Goal: Information Seeking & Learning: Learn about a topic

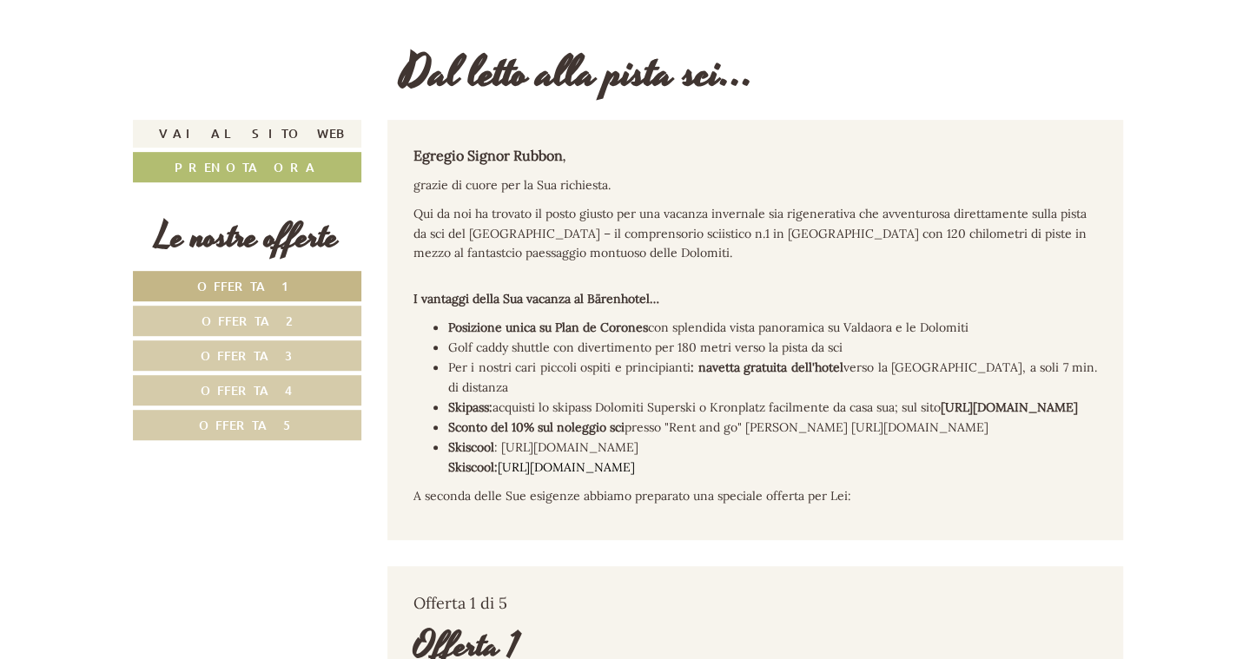
scroll to position [521, 0]
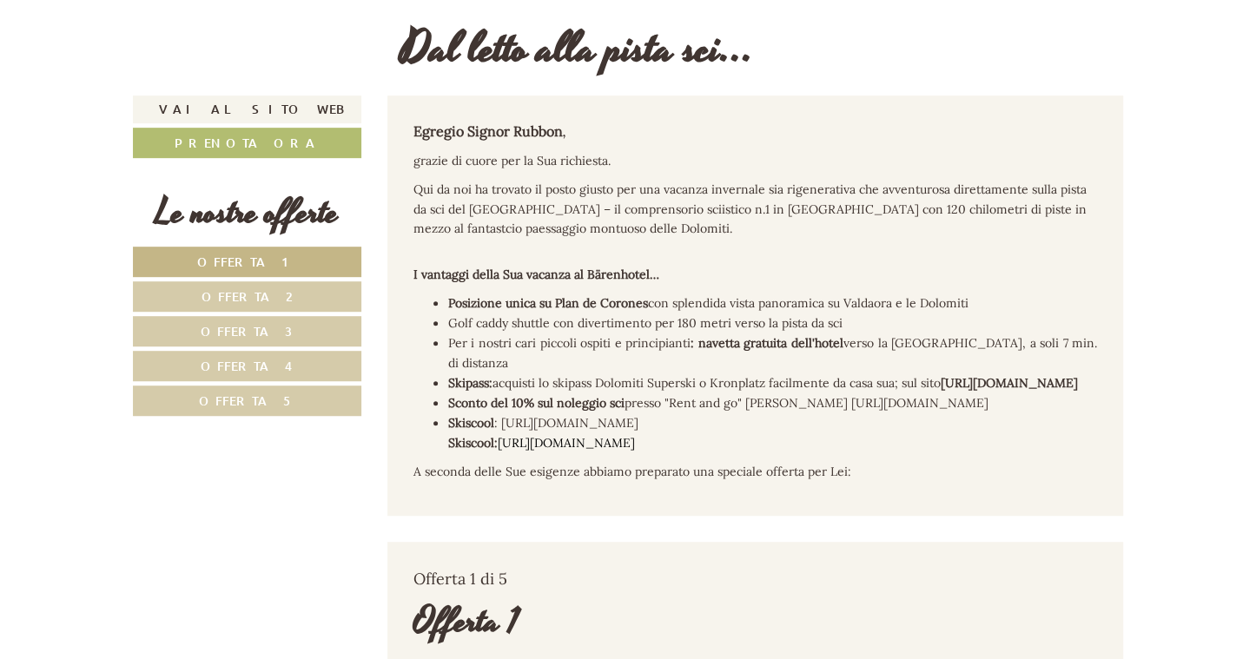
click at [239, 327] on span "Offerta 3" at bounding box center [247, 331] width 92 height 16
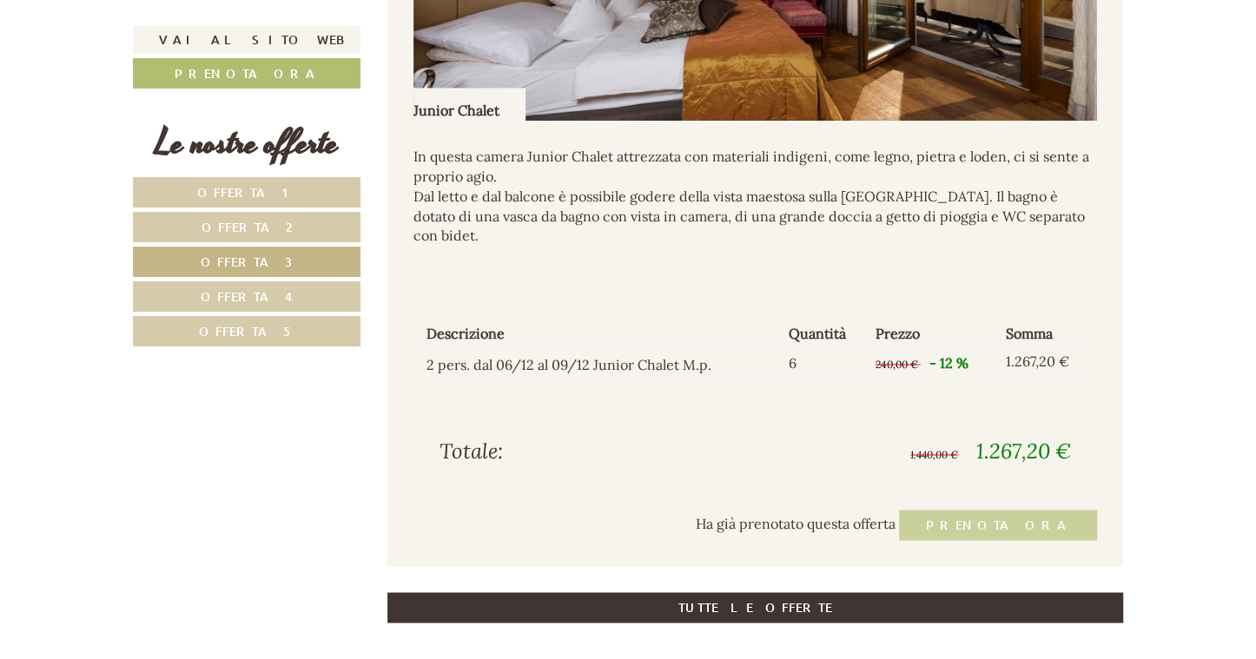
scroll to position [1429, 0]
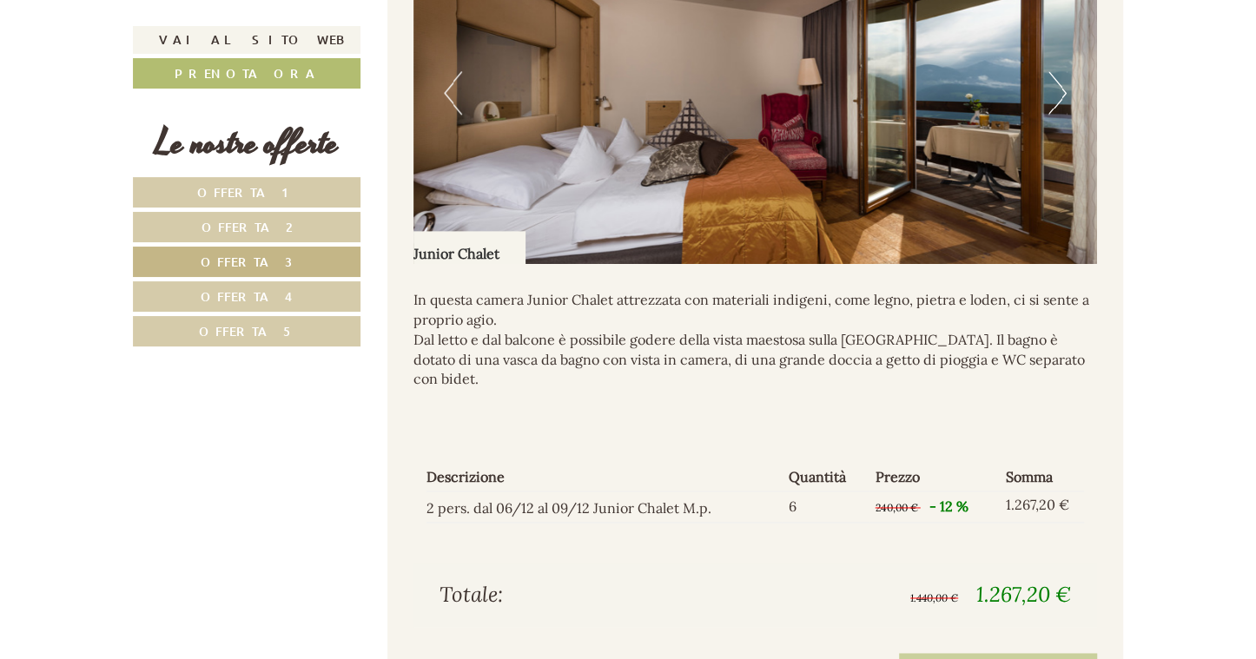
click at [244, 294] on span "Offerta 4" at bounding box center [247, 296] width 92 height 16
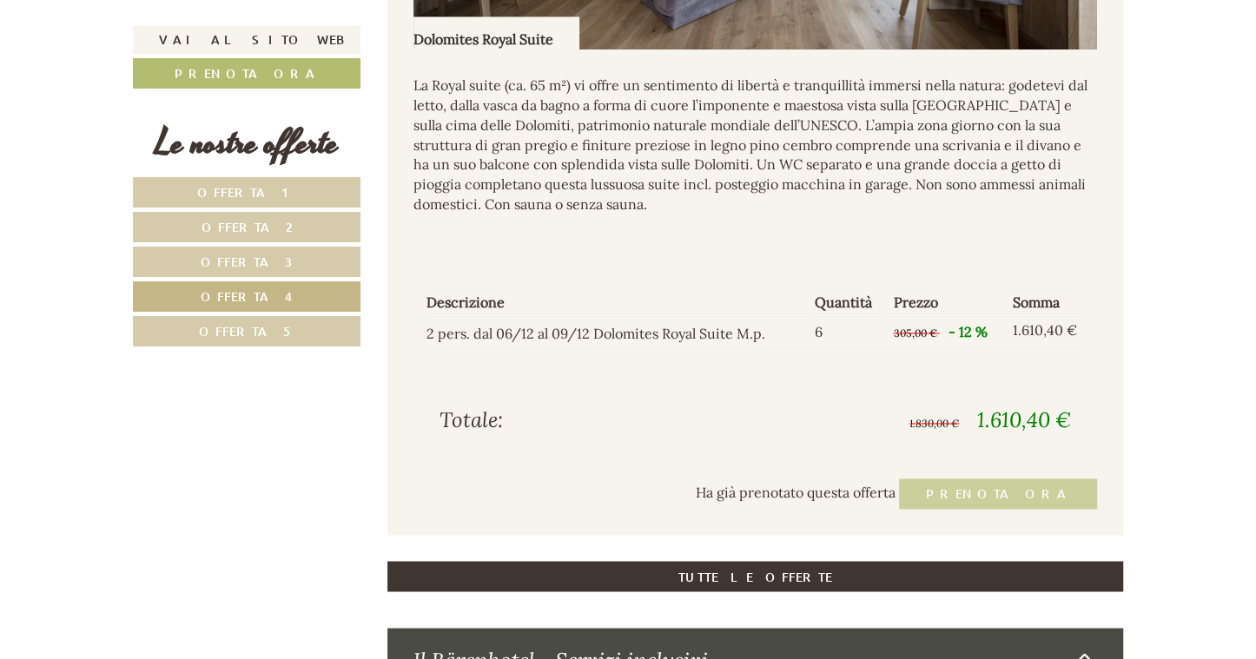
scroll to position [1515, 0]
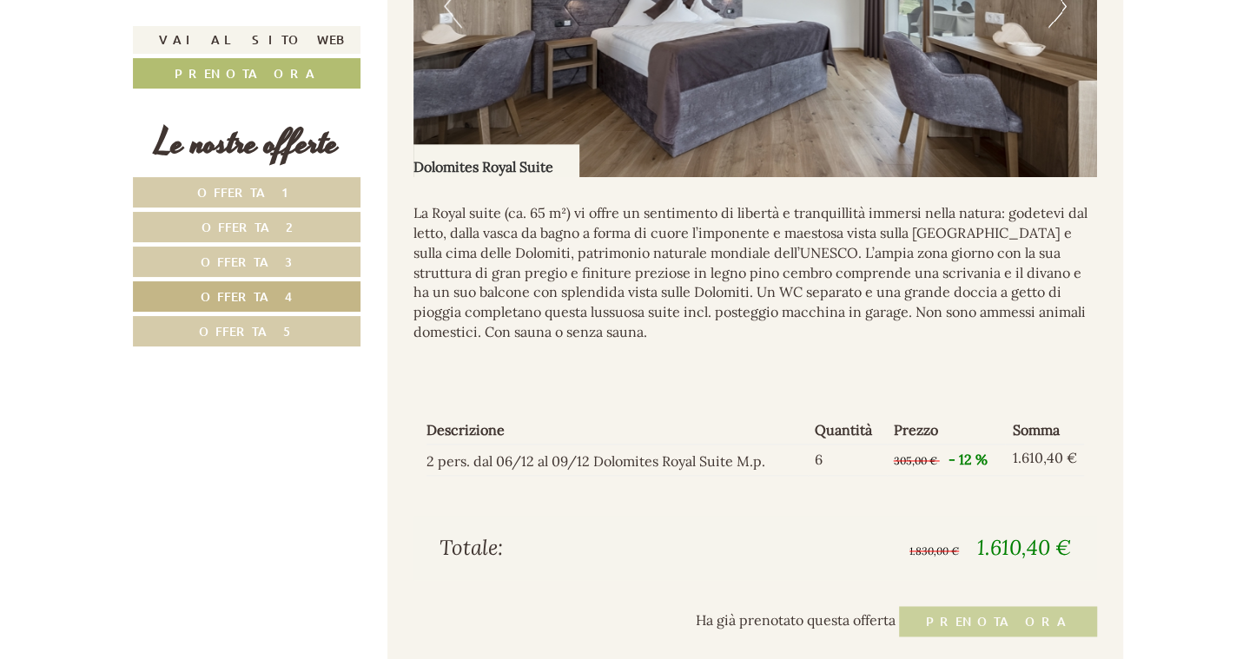
click at [221, 332] on span "Offerta 5" at bounding box center [247, 331] width 96 height 16
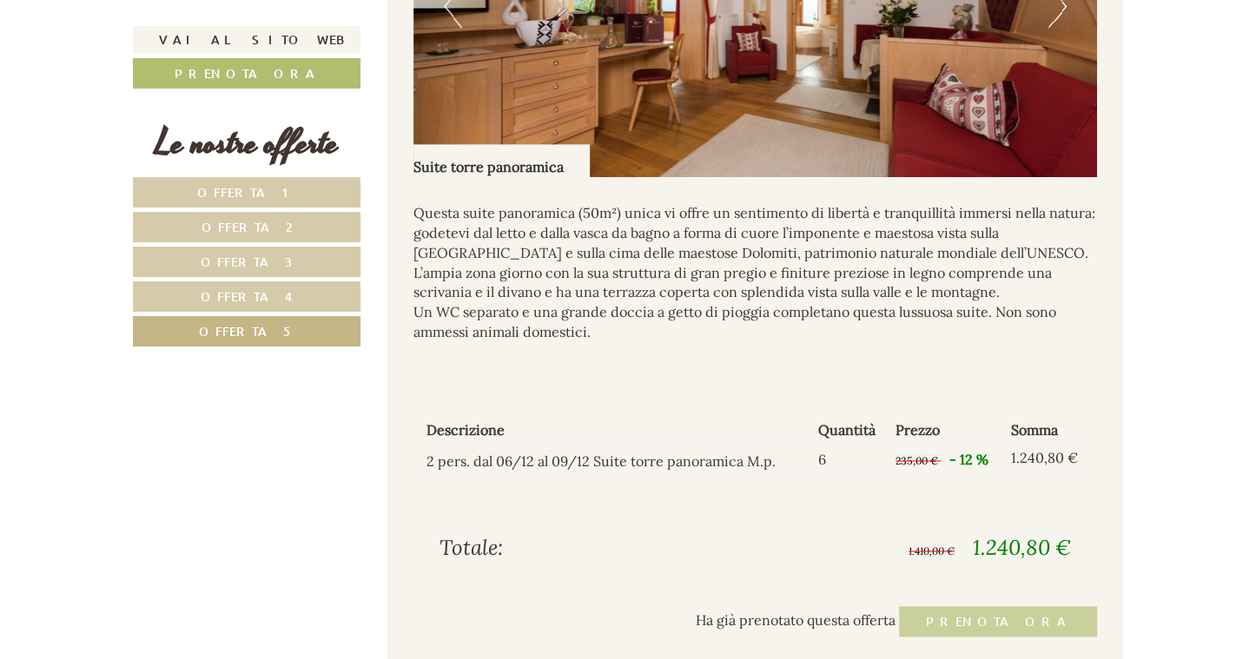
scroll to position [1429, 0]
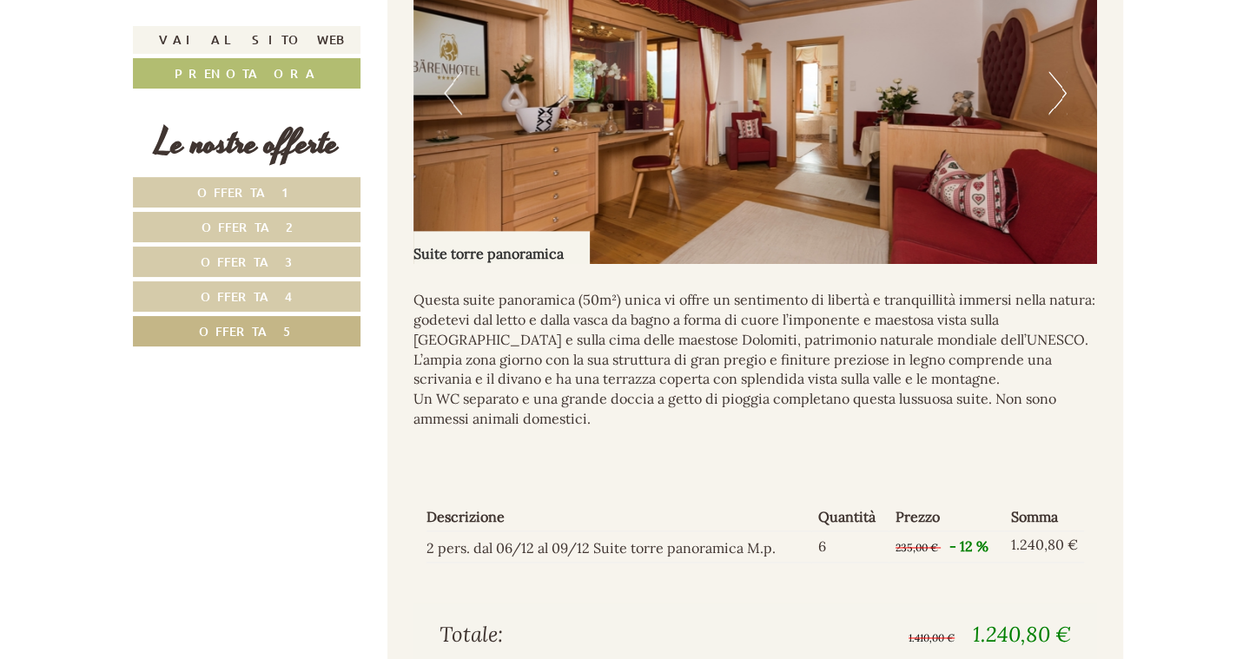
click at [1046, 117] on img at bounding box center [755, 93] width 684 height 342
click at [1061, 115] on button "Next" at bounding box center [1057, 92] width 18 height 43
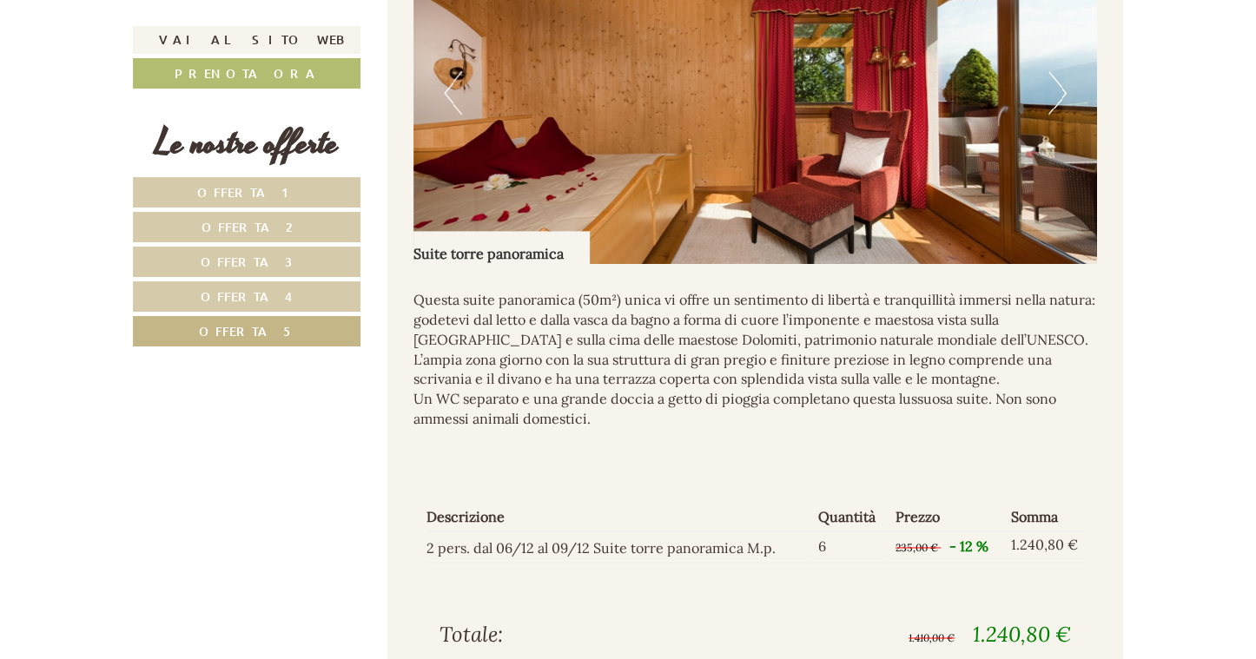
scroll to position [1342, 0]
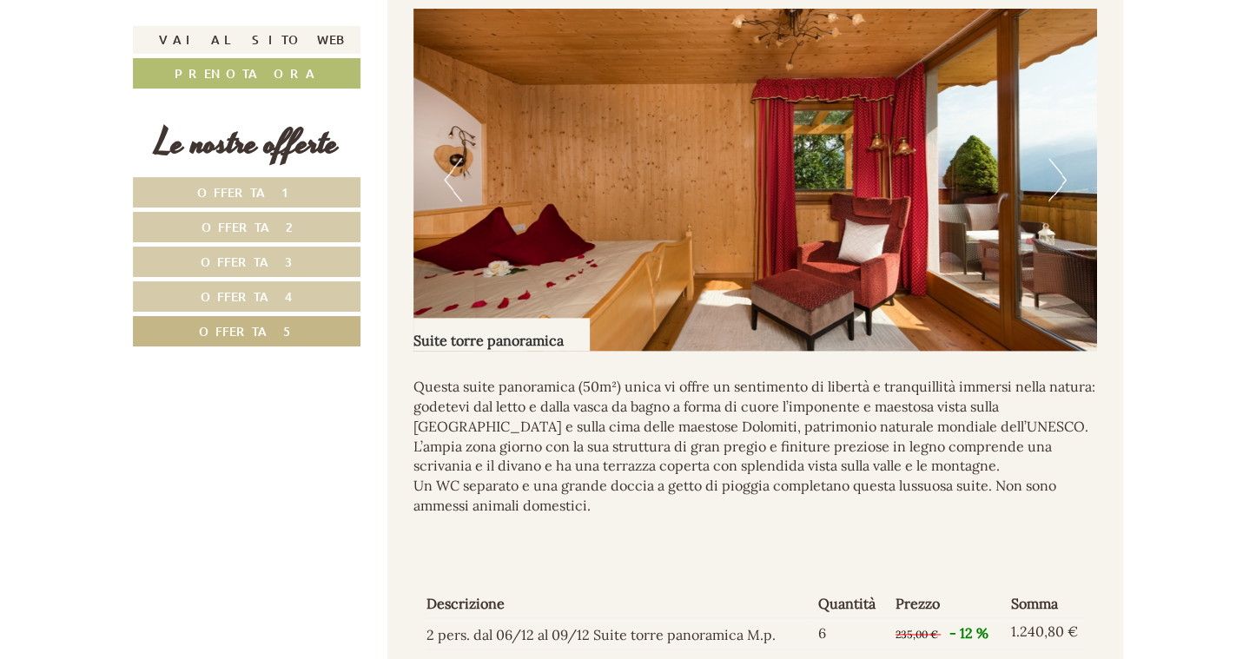
click at [1063, 196] on button "Next" at bounding box center [1057, 179] width 18 height 43
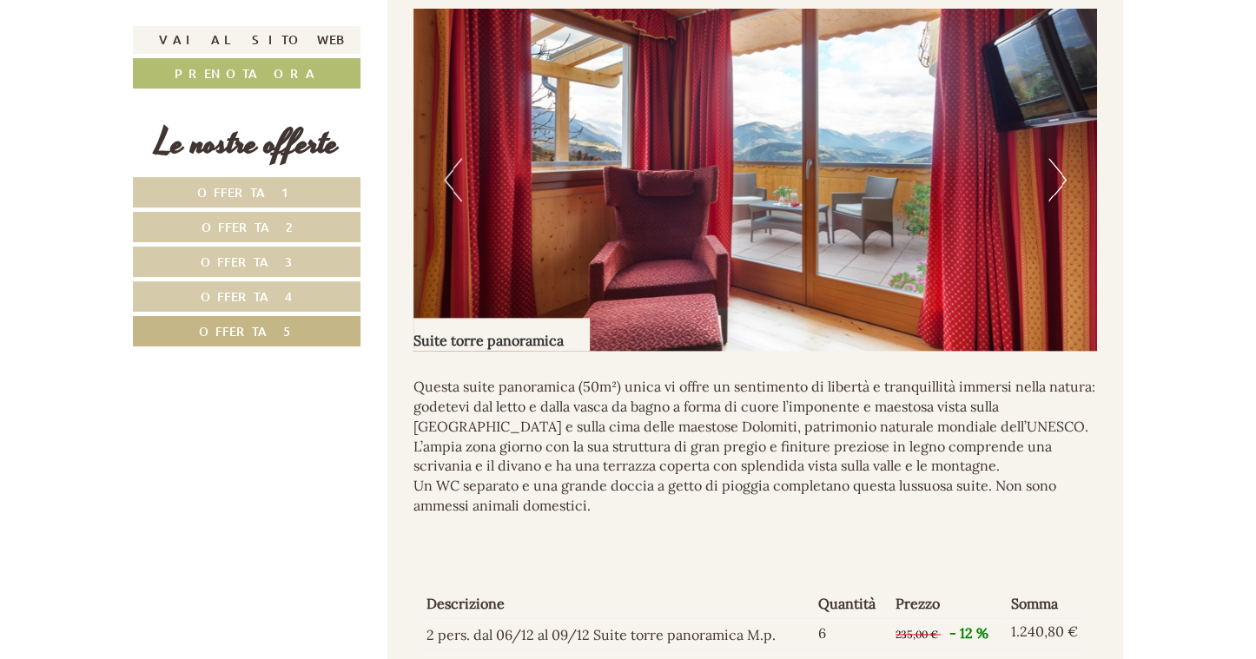
click at [1062, 196] on button "Next" at bounding box center [1057, 179] width 18 height 43
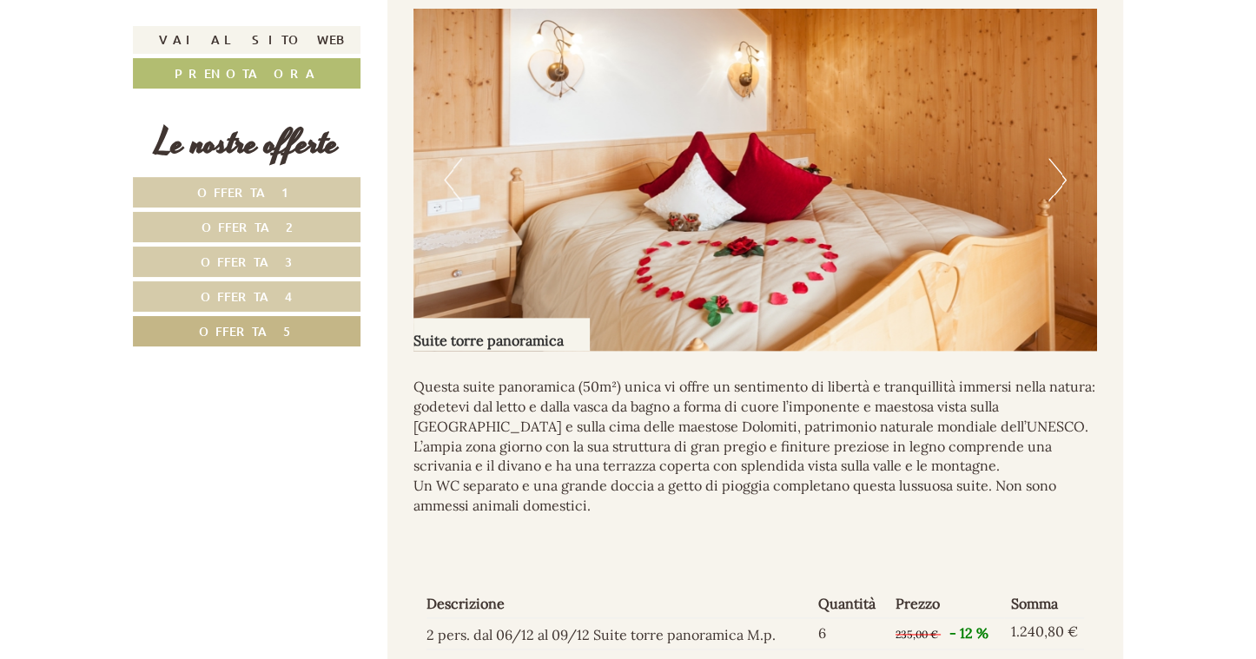
click at [1062, 196] on button "Next" at bounding box center [1057, 179] width 18 height 43
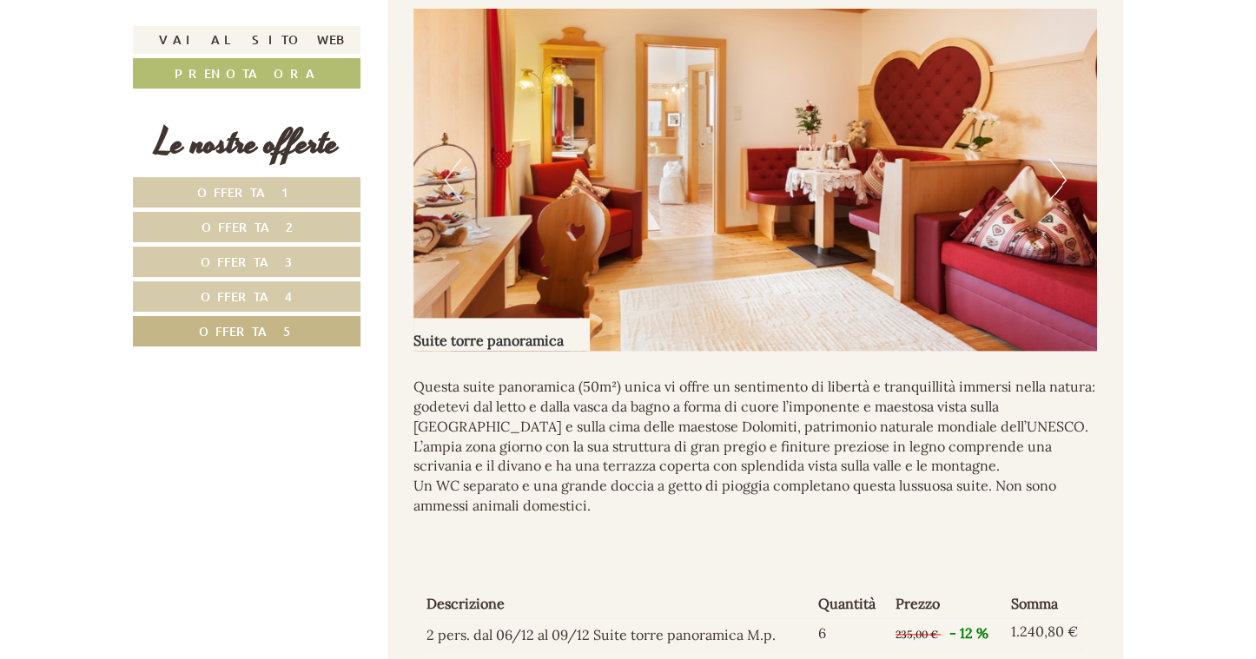
click at [1062, 196] on button "Next" at bounding box center [1057, 179] width 18 height 43
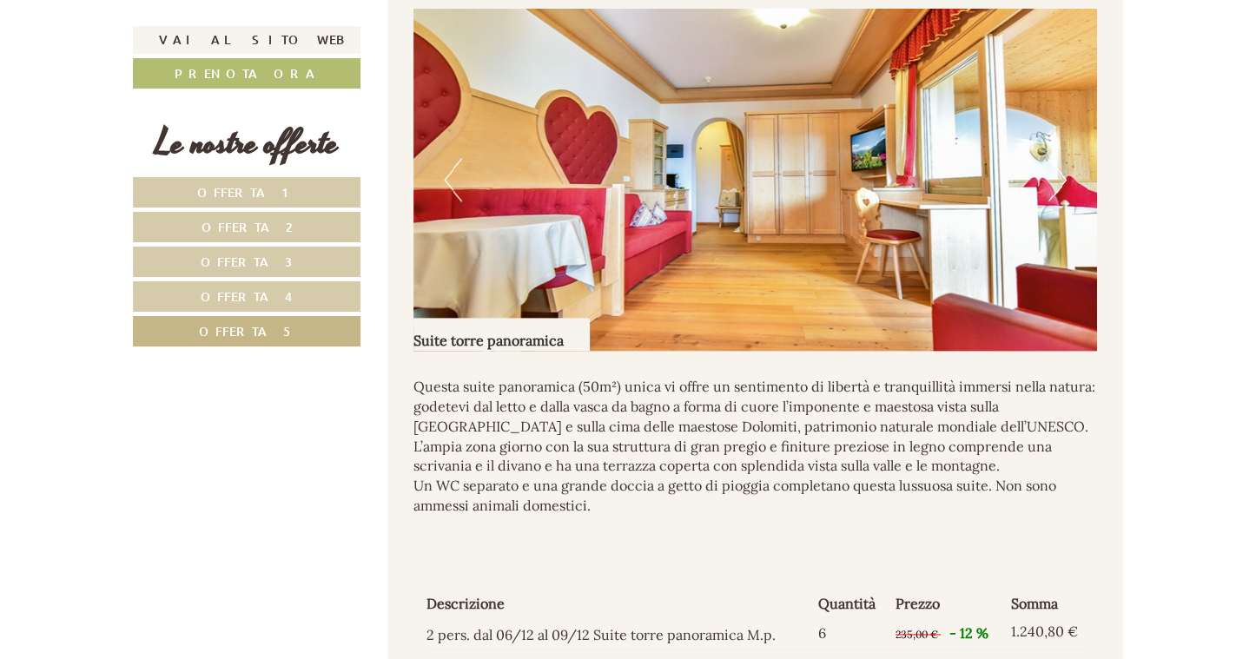
click at [1062, 196] on button "Next" at bounding box center [1057, 179] width 18 height 43
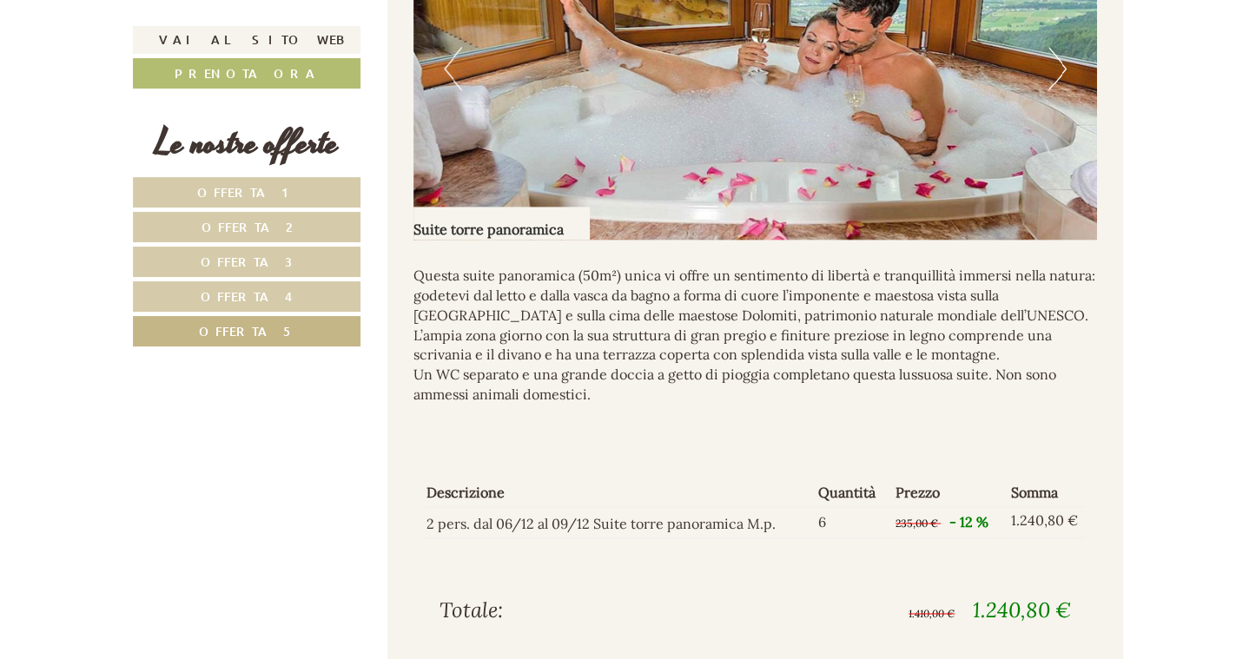
scroll to position [1429, 0]
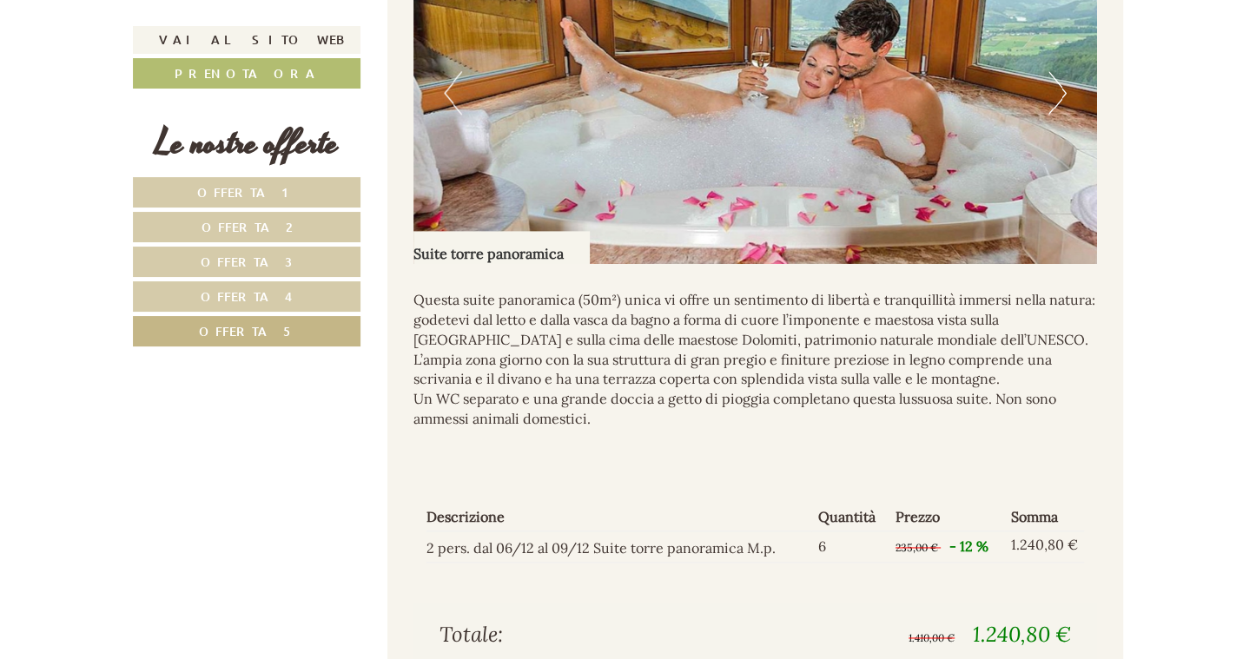
click at [254, 301] on link "Offerta 4" at bounding box center [247, 296] width 228 height 30
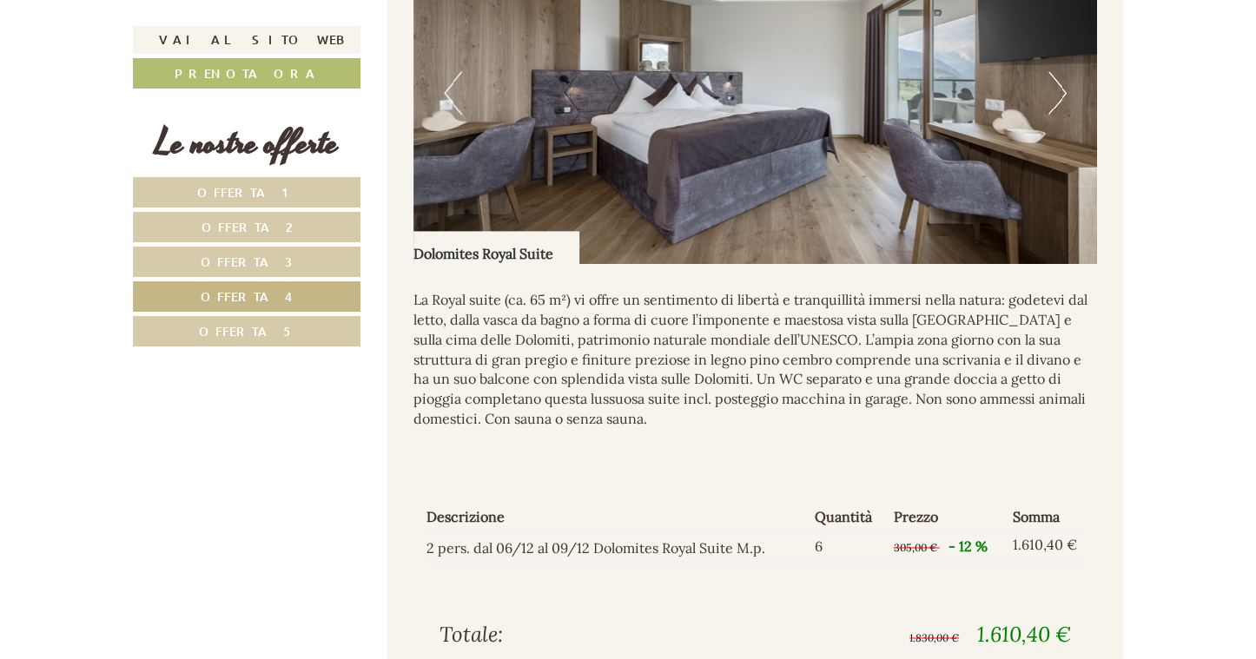
click at [1055, 114] on button "Next" at bounding box center [1057, 92] width 18 height 43
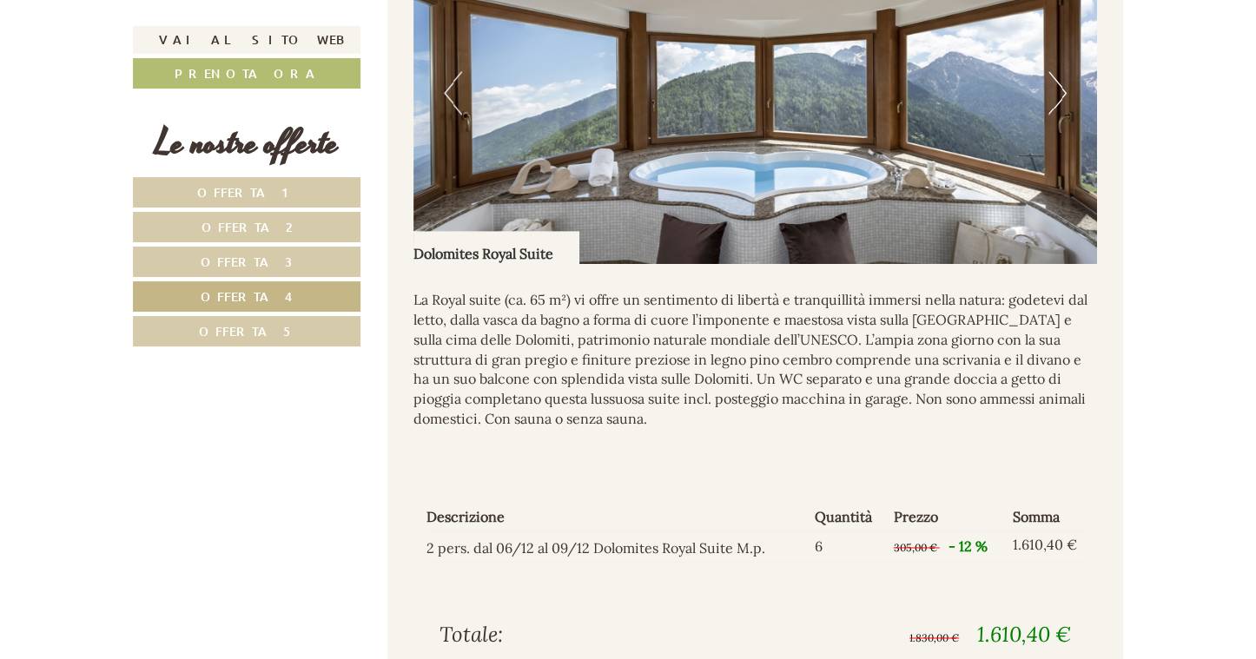
click at [1055, 114] on button "Next" at bounding box center [1057, 92] width 18 height 43
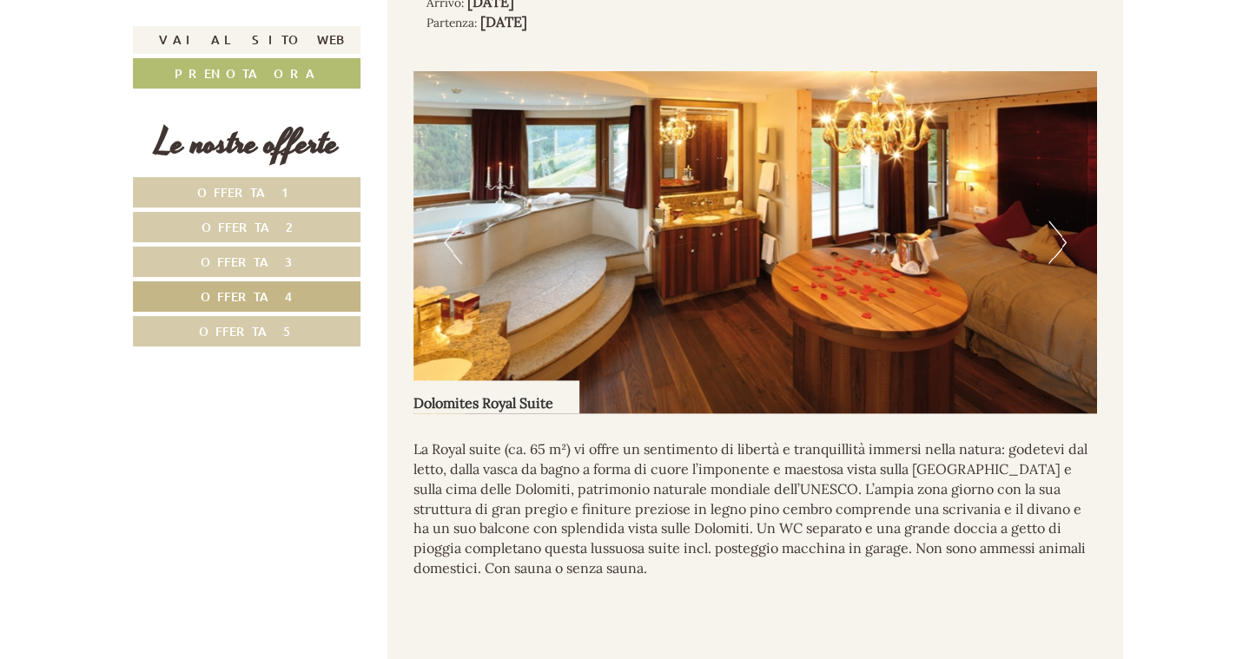
scroll to position [1255, 0]
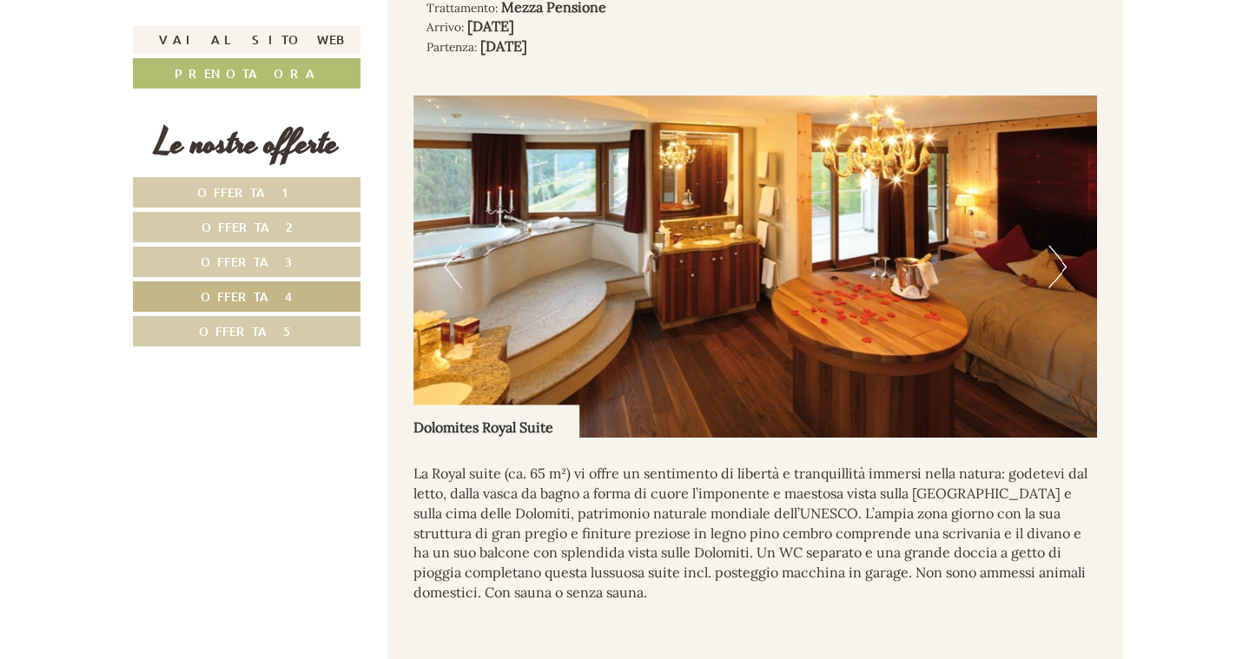
click at [1056, 275] on button "Next" at bounding box center [1057, 266] width 18 height 43
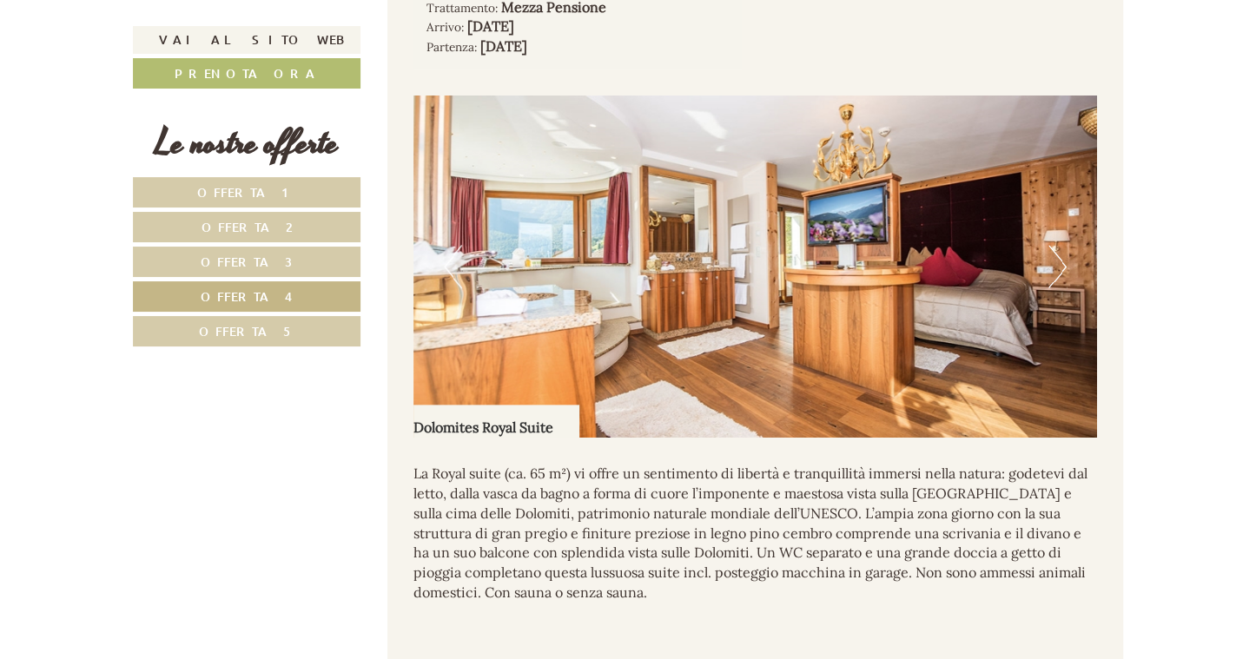
click at [1060, 282] on button "Next" at bounding box center [1057, 266] width 18 height 43
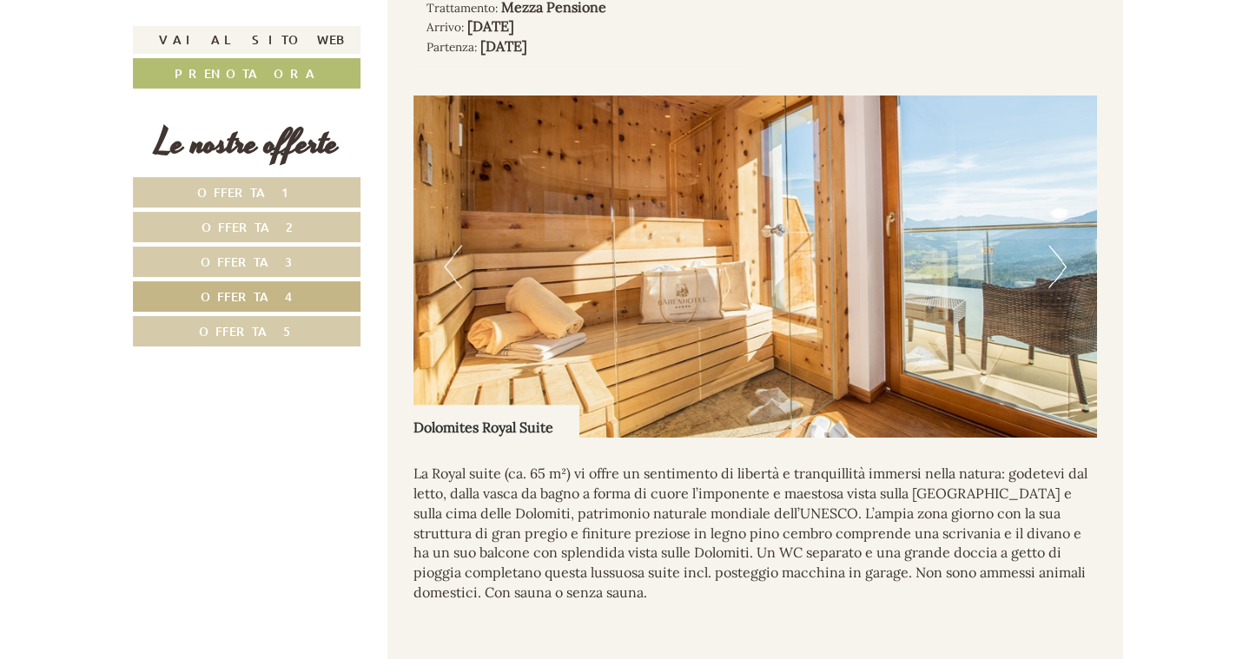
click at [1061, 283] on button "Next" at bounding box center [1057, 266] width 18 height 43
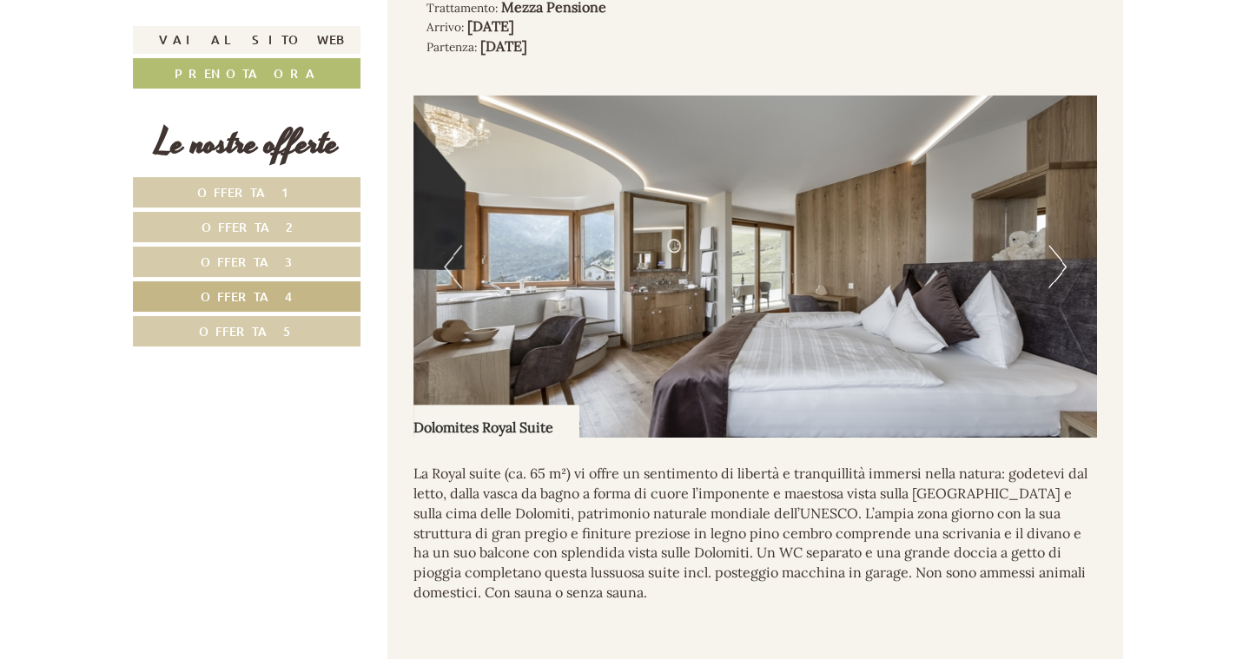
click at [1061, 283] on button "Next" at bounding box center [1057, 266] width 18 height 43
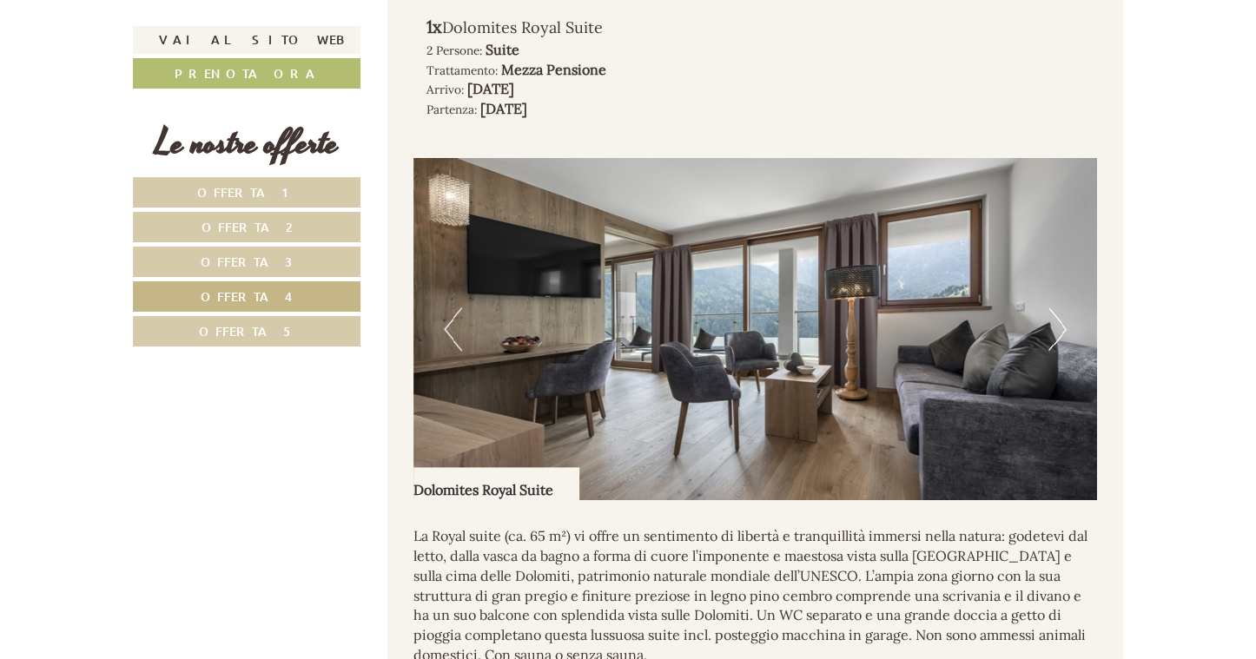
scroll to position [1168, 0]
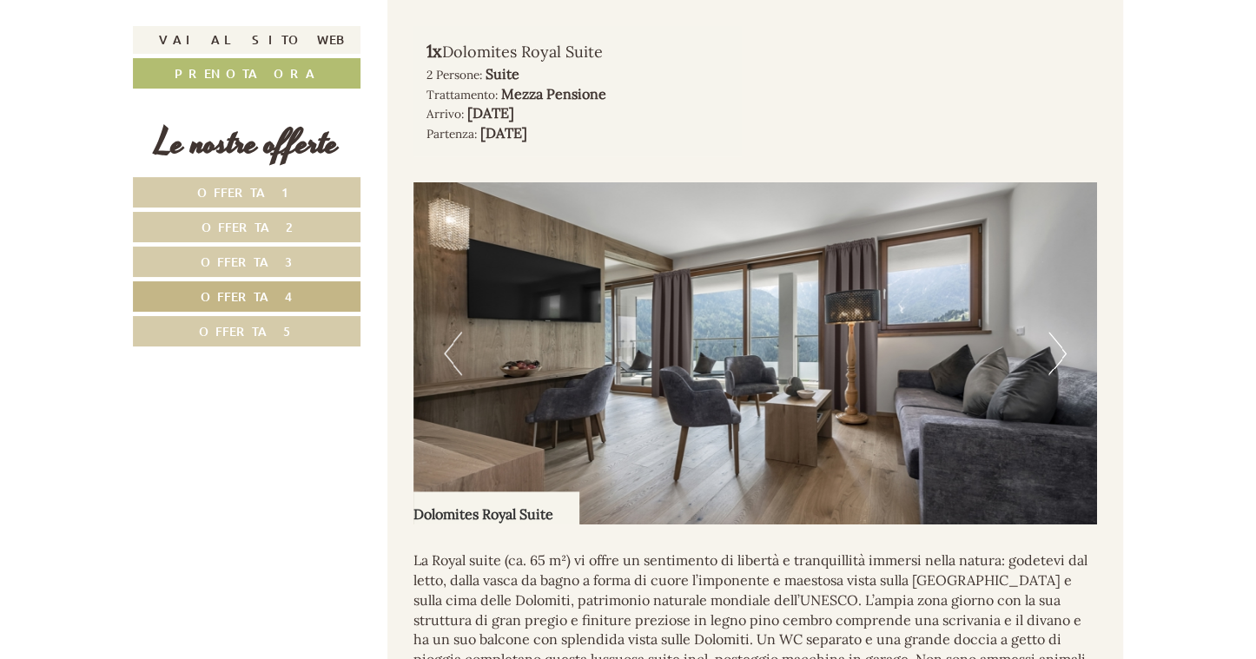
click at [1057, 364] on button "Next" at bounding box center [1057, 353] width 18 height 43
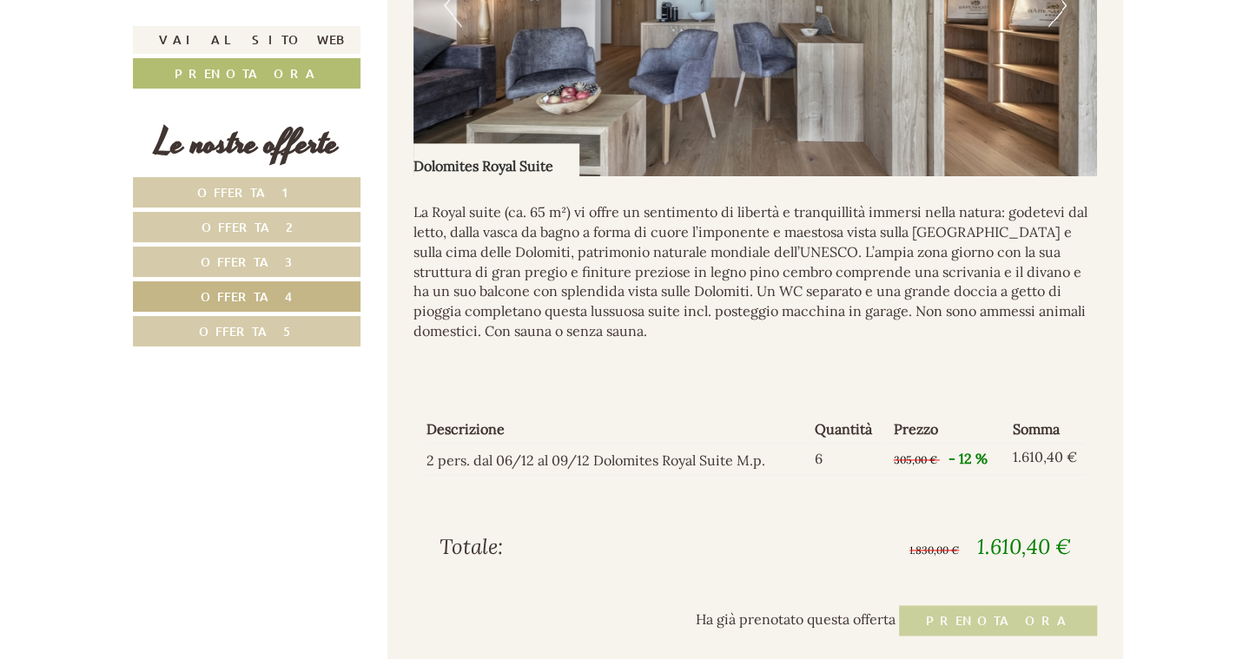
scroll to position [1515, 0]
click at [239, 251] on link "Offerta 3" at bounding box center [247, 262] width 228 height 30
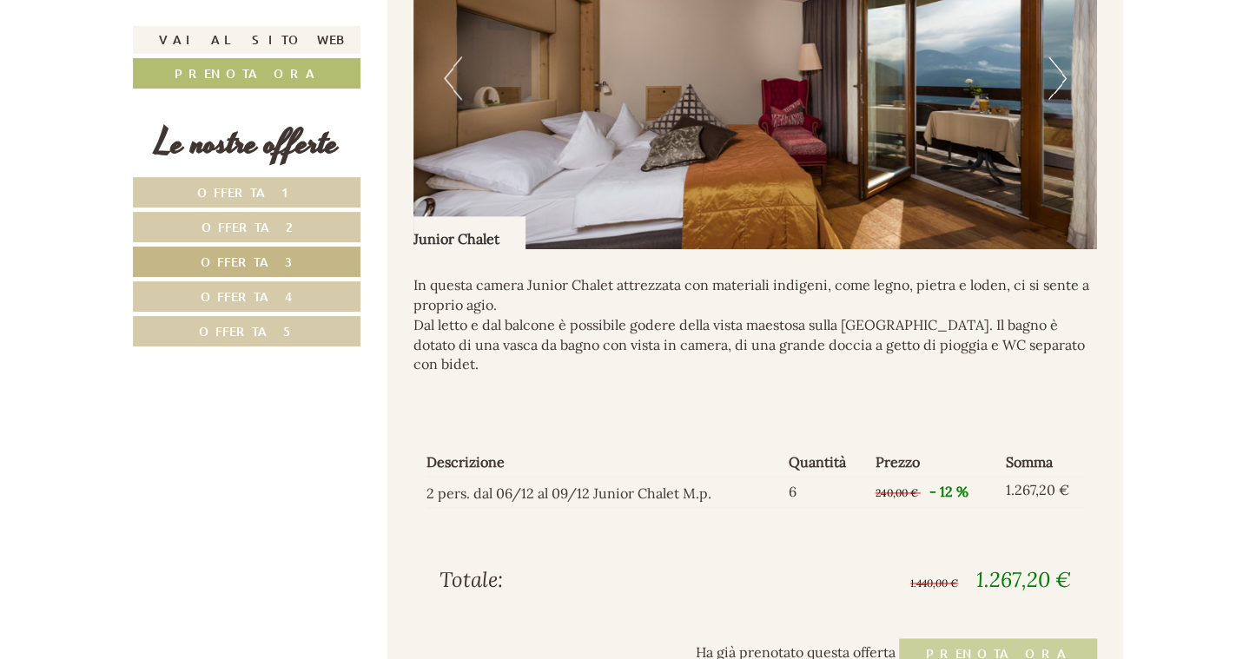
scroll to position [1429, 0]
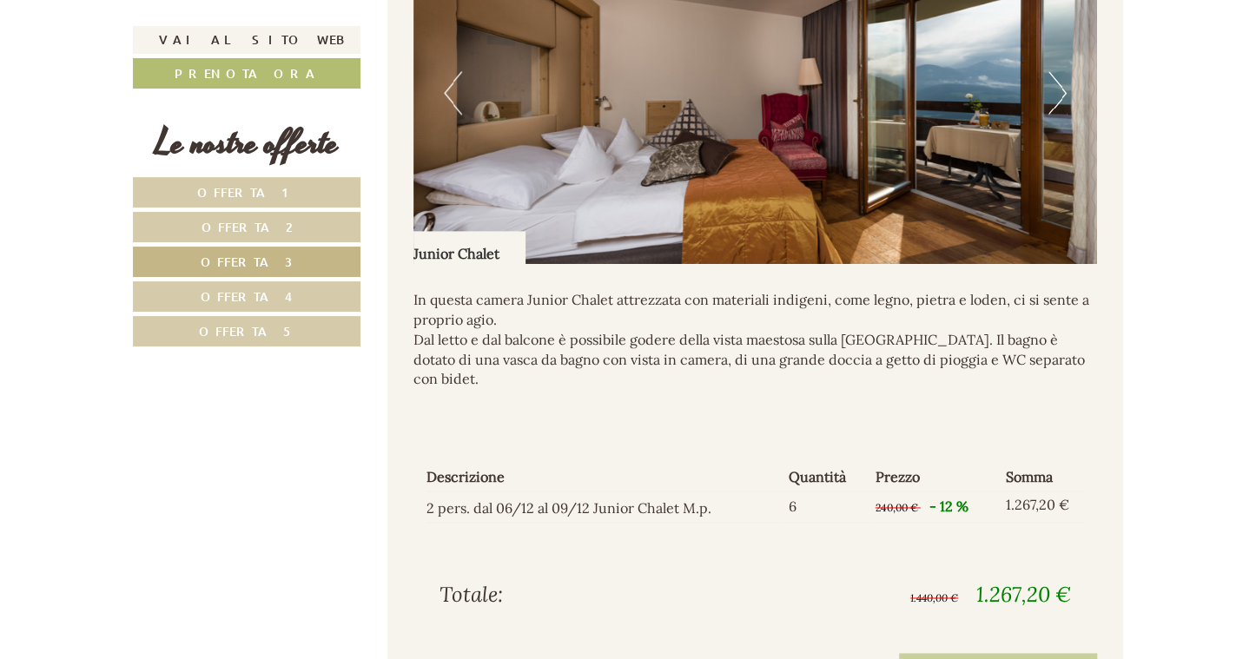
click at [1053, 112] on button "Next" at bounding box center [1057, 92] width 18 height 43
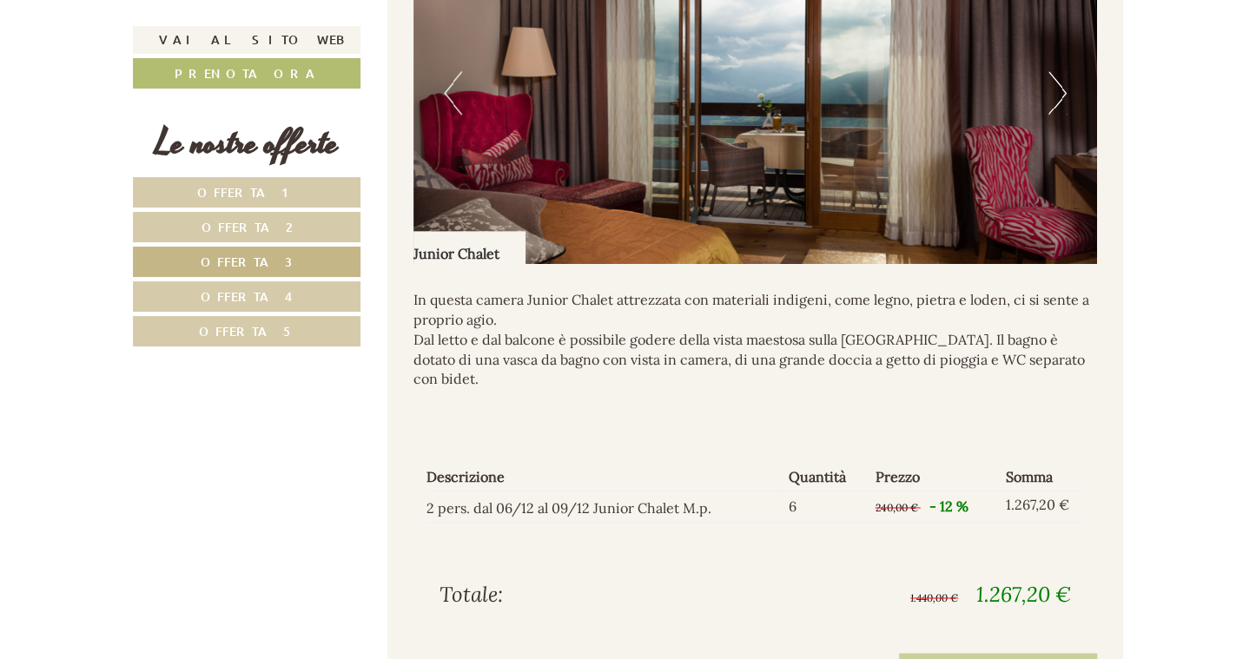
click at [1053, 112] on button "Next" at bounding box center [1057, 92] width 18 height 43
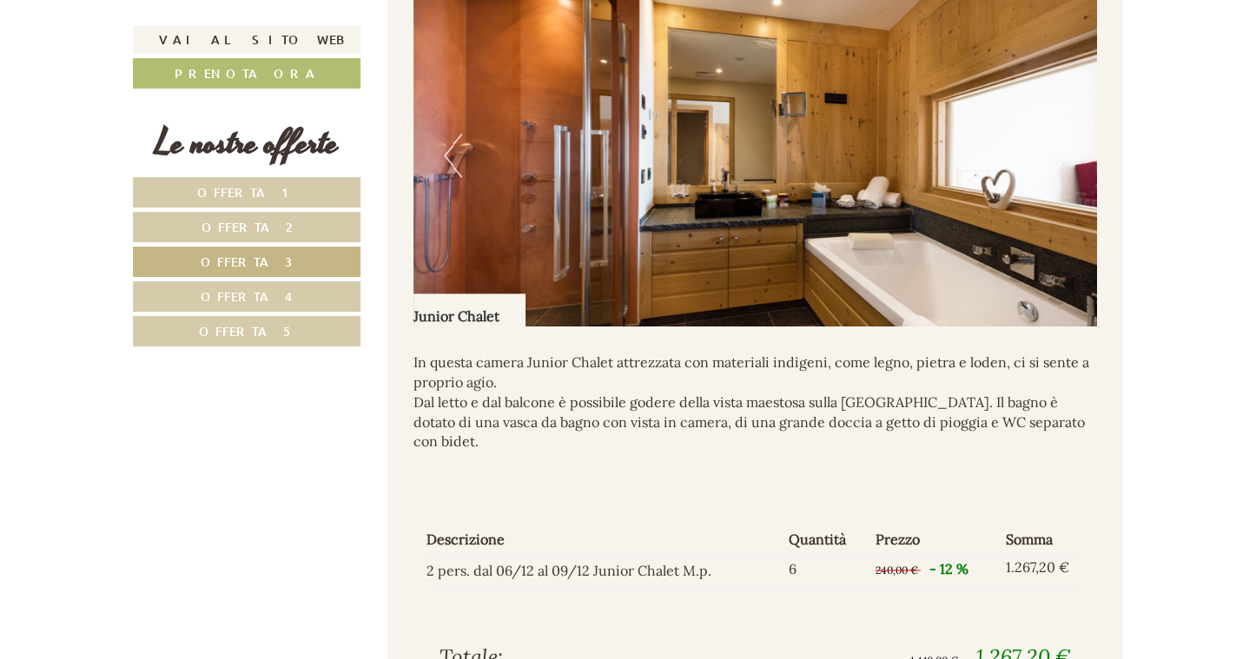
scroll to position [1342, 0]
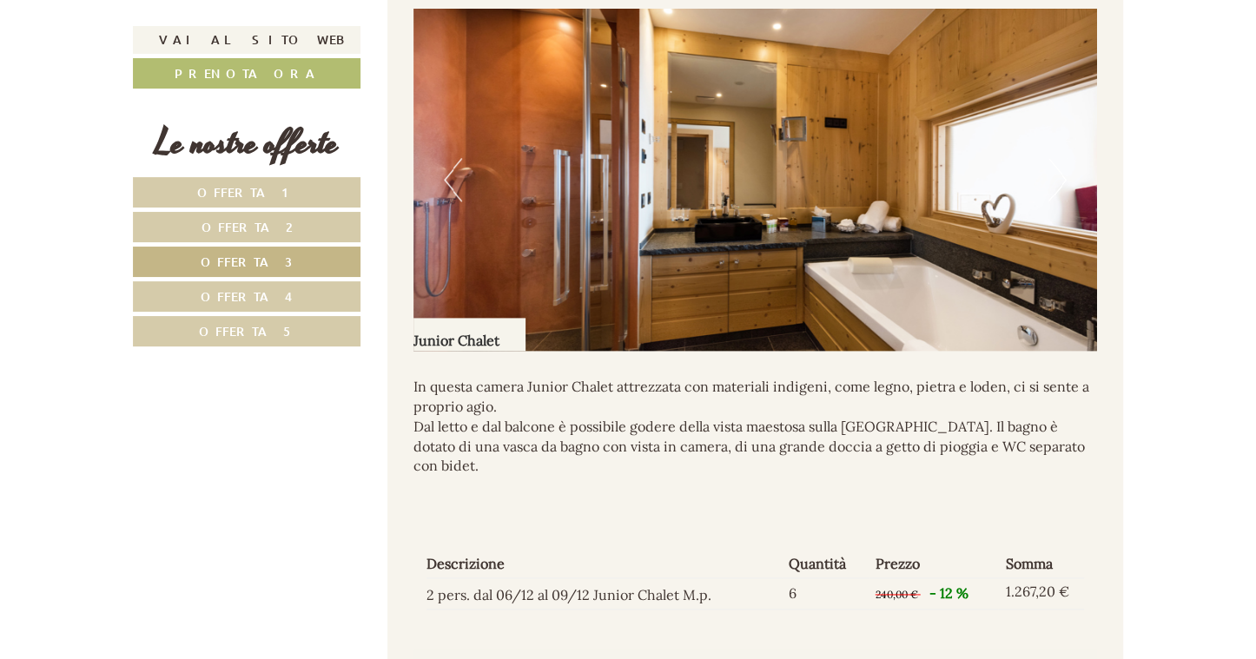
click at [1069, 197] on img at bounding box center [755, 180] width 684 height 342
click at [455, 193] on button "Previous" at bounding box center [453, 179] width 18 height 43
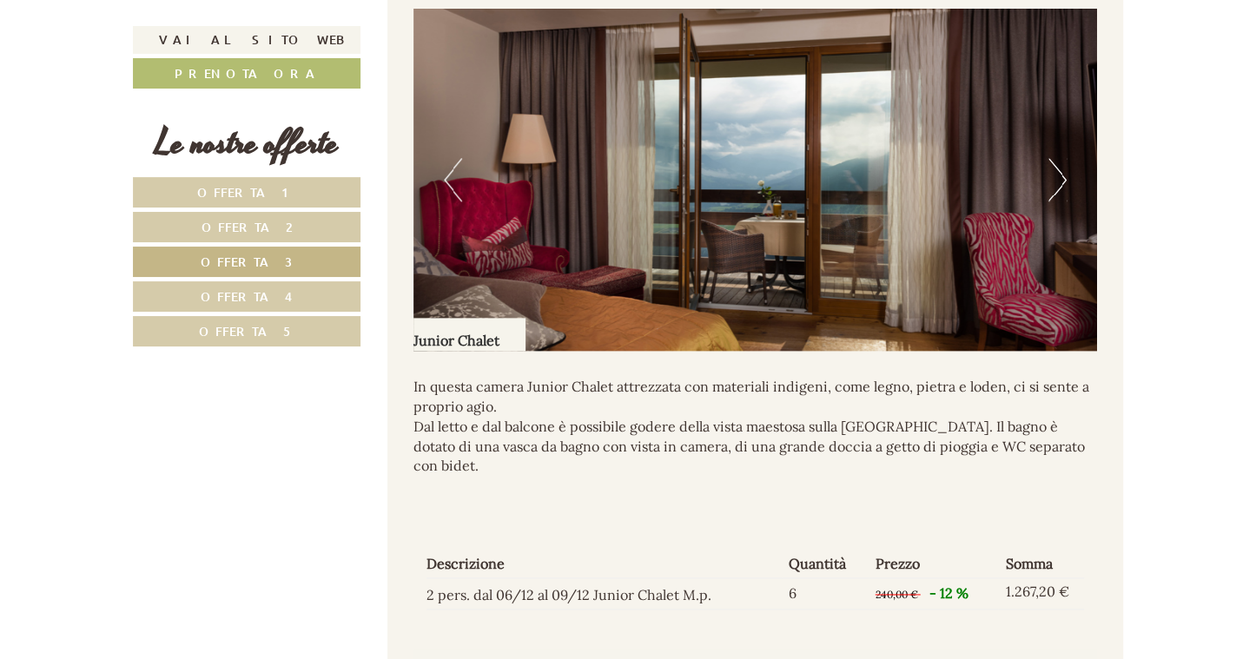
click at [455, 193] on button "Previous" at bounding box center [453, 179] width 18 height 43
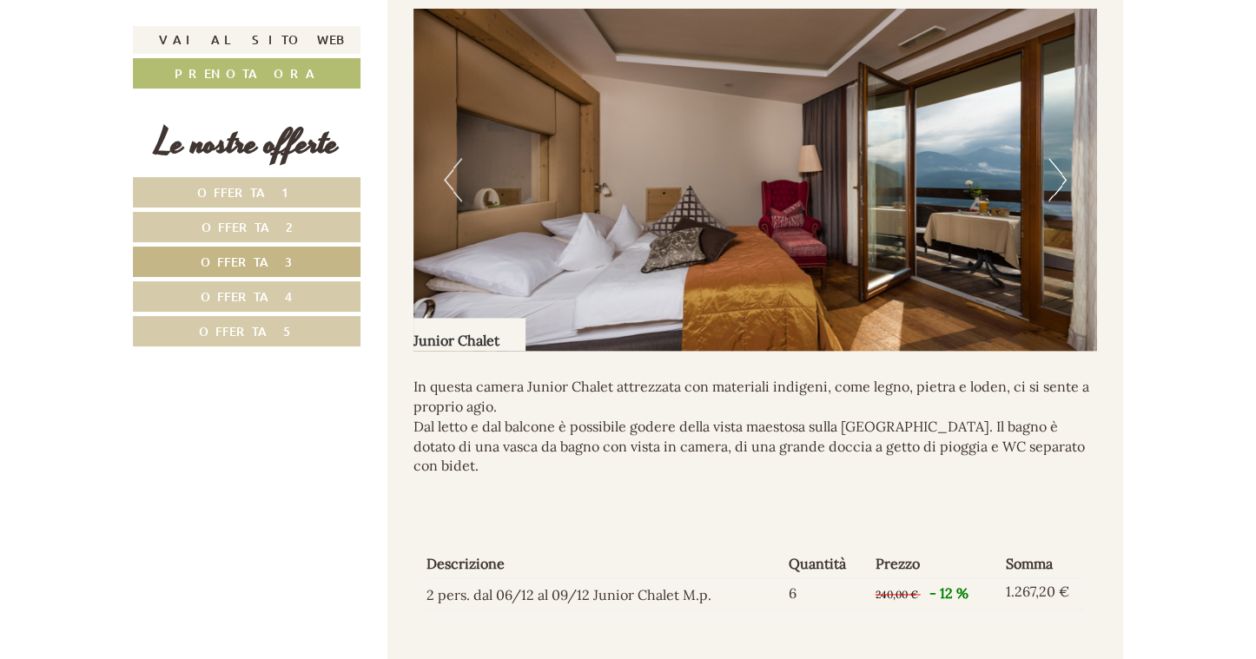
click at [455, 193] on button "Previous" at bounding box center [453, 179] width 18 height 43
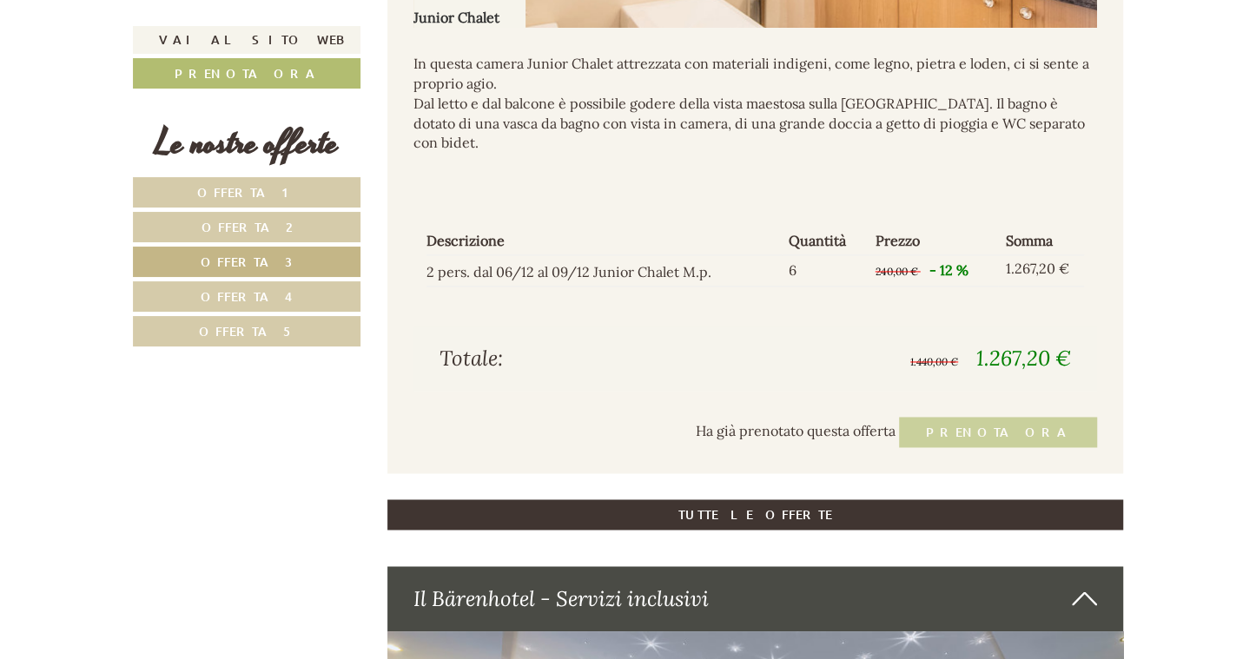
scroll to position [1689, 0]
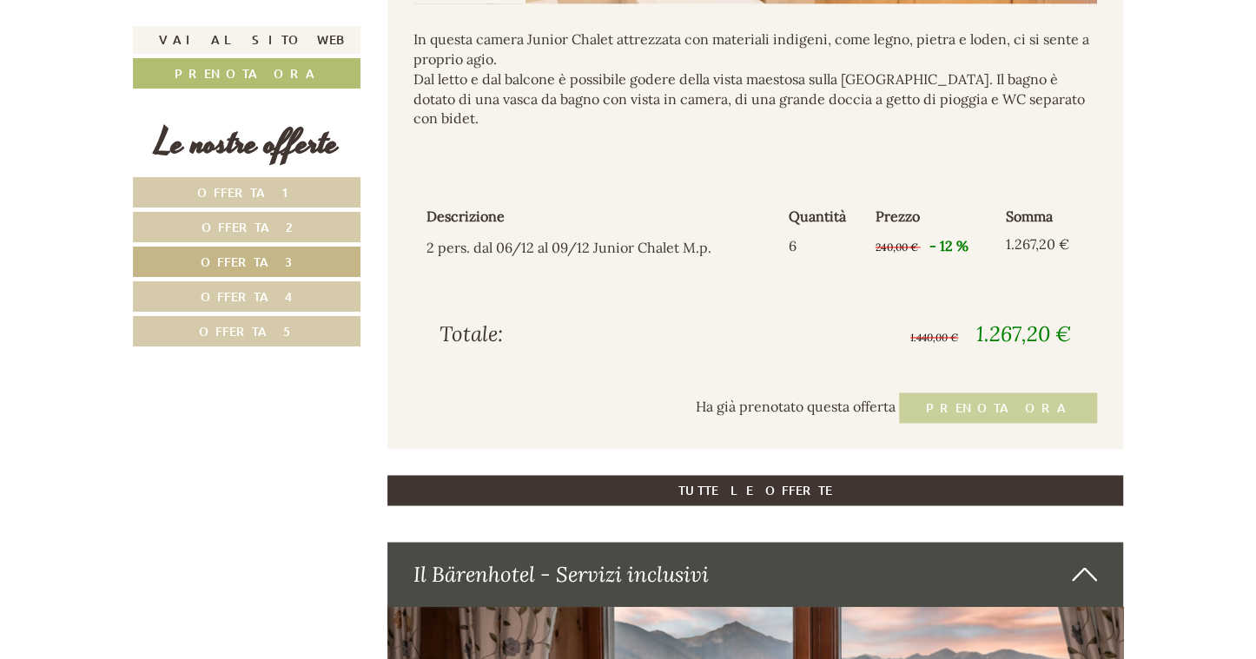
click at [227, 324] on span "Offerta 5" at bounding box center [247, 331] width 96 height 16
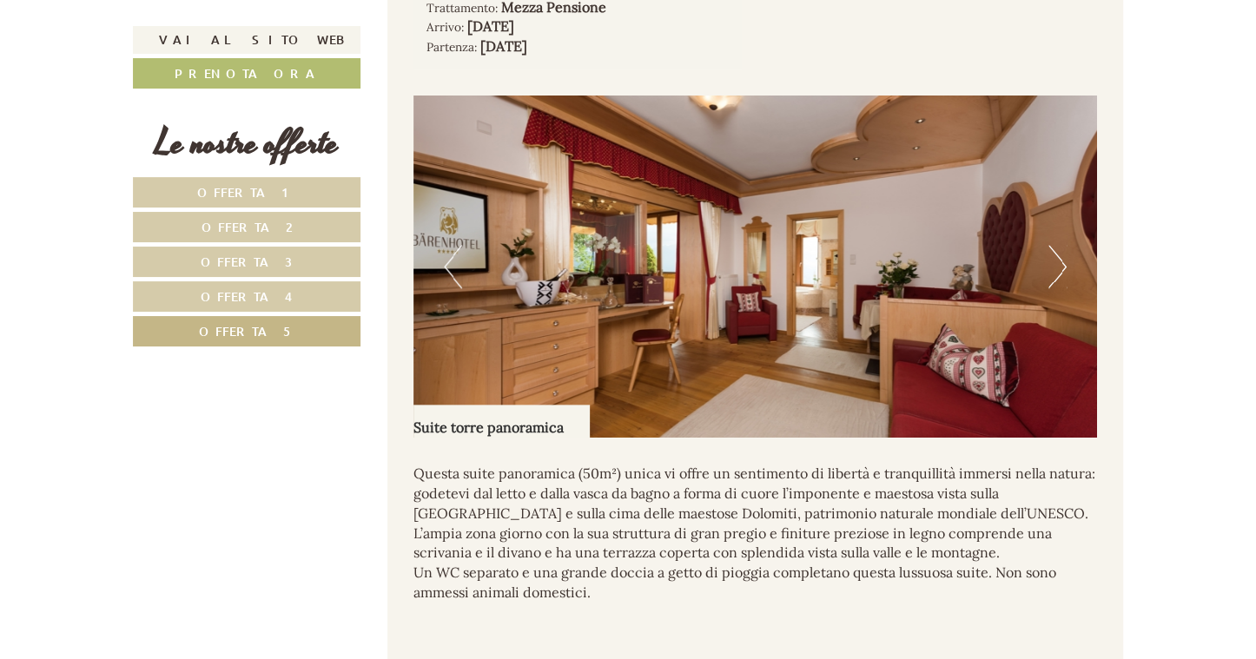
scroll to position [1168, 0]
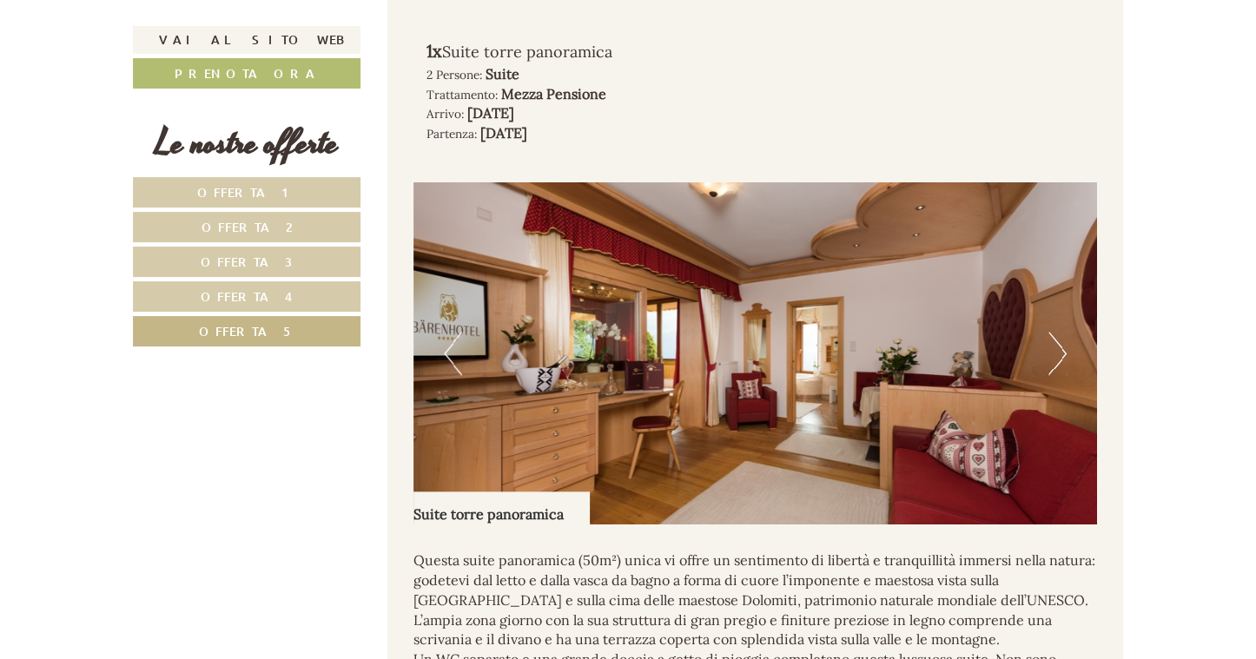
click at [1056, 373] on button "Next" at bounding box center [1057, 353] width 18 height 43
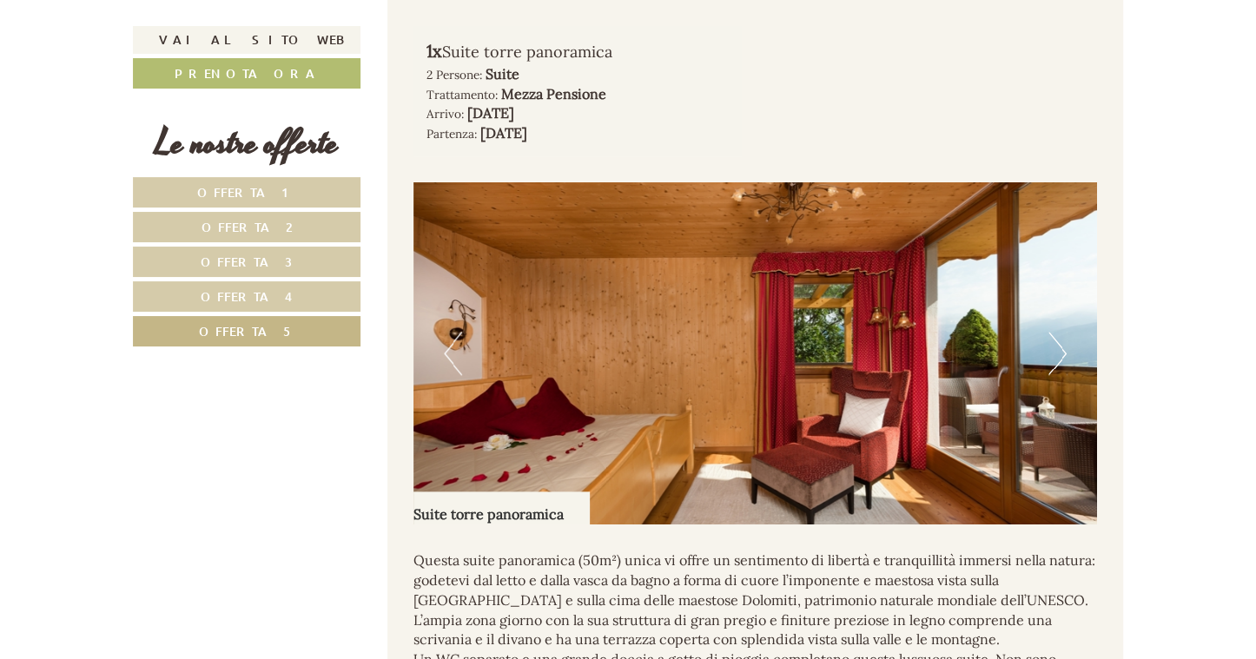
scroll to position [1255, 0]
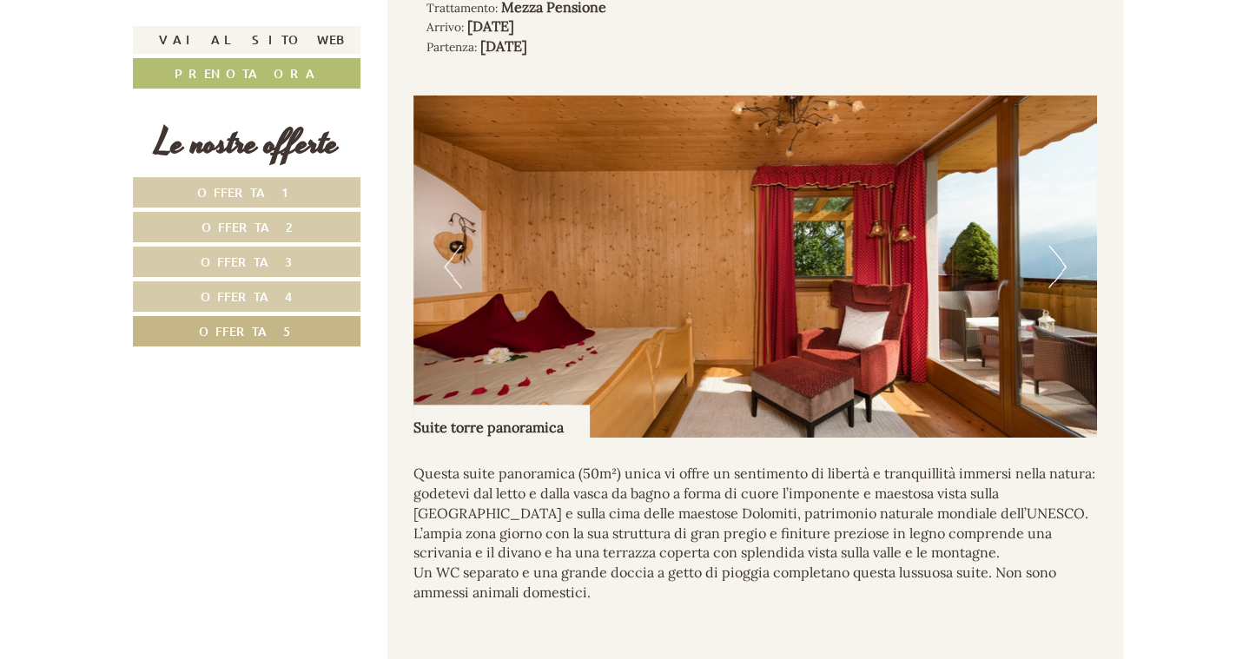
click at [1056, 288] on button "Next" at bounding box center [1057, 266] width 18 height 43
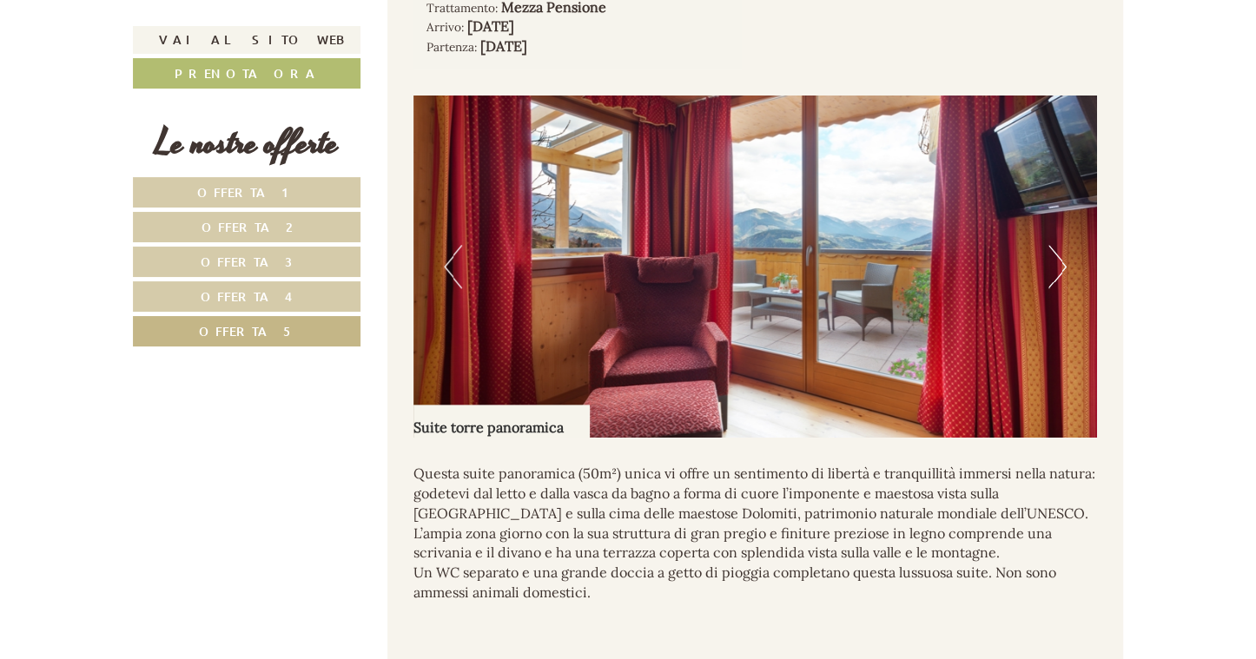
click at [1056, 288] on button "Next" at bounding box center [1057, 266] width 18 height 43
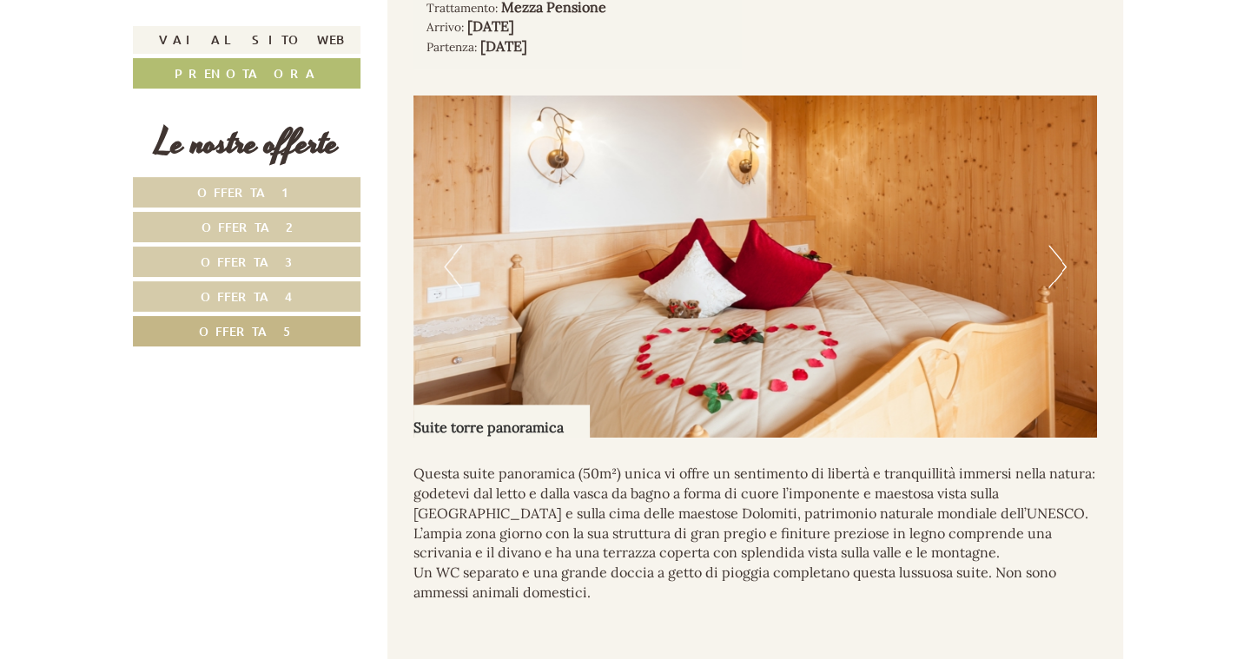
click at [1056, 288] on button "Next" at bounding box center [1057, 266] width 18 height 43
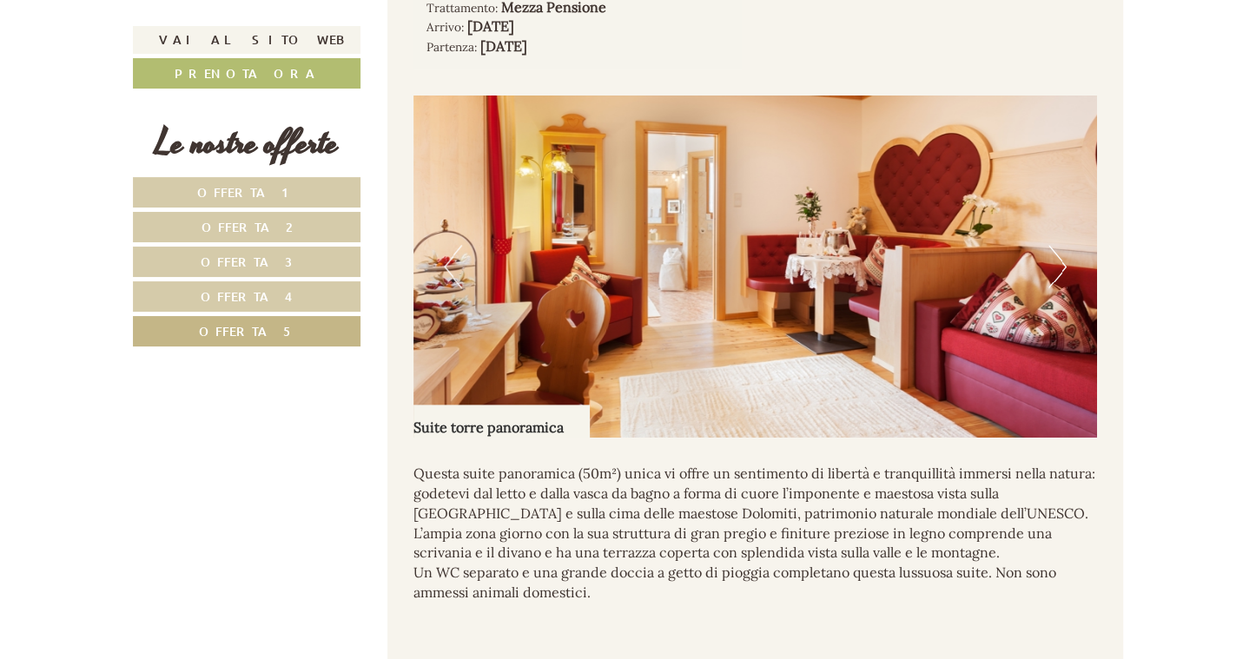
click at [1056, 288] on button "Next" at bounding box center [1057, 266] width 18 height 43
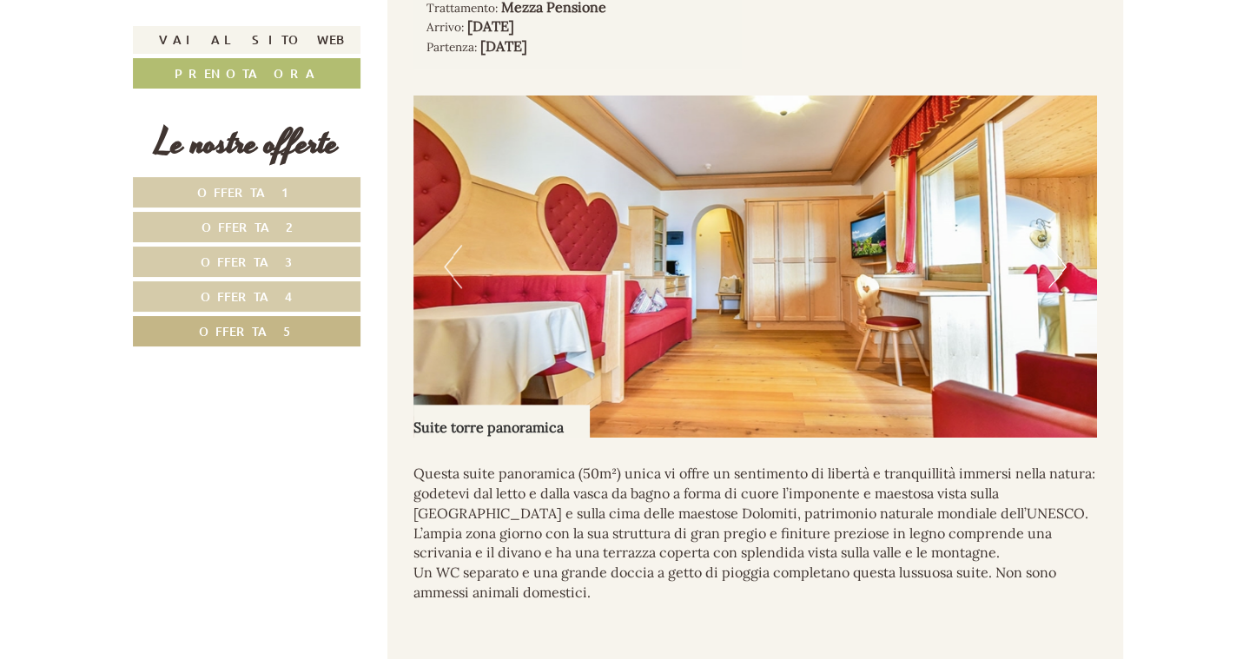
click at [1056, 288] on button "Next" at bounding box center [1057, 266] width 18 height 43
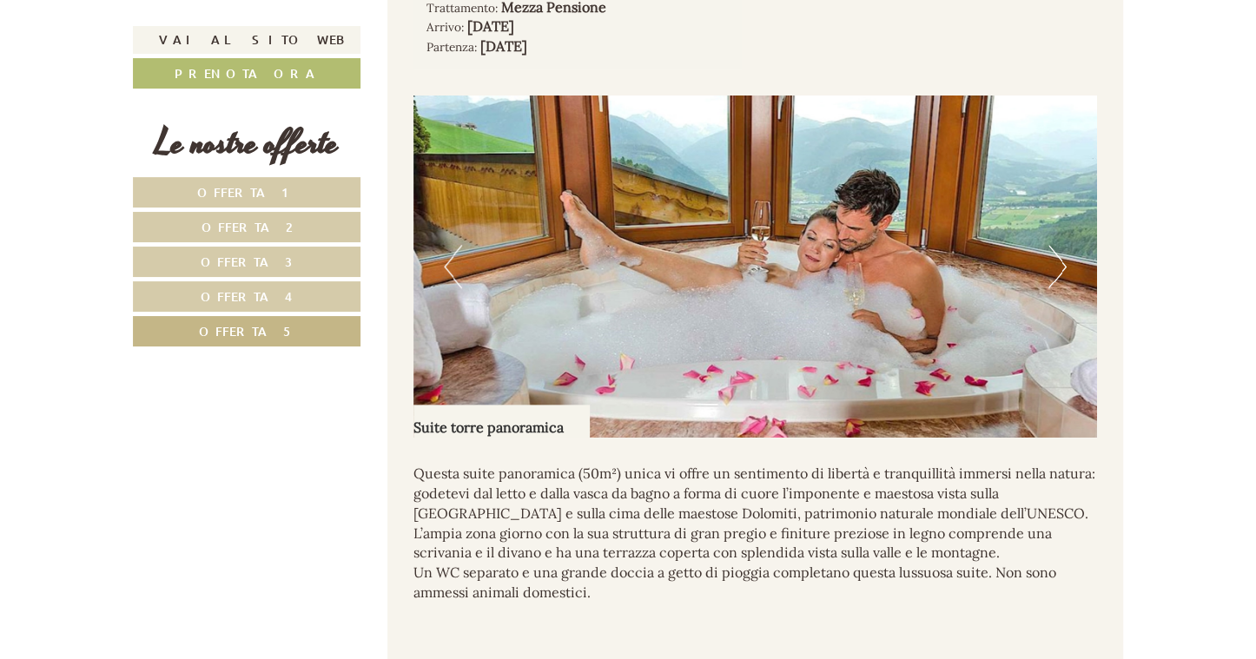
click at [1056, 288] on button "Next" at bounding box center [1057, 266] width 18 height 43
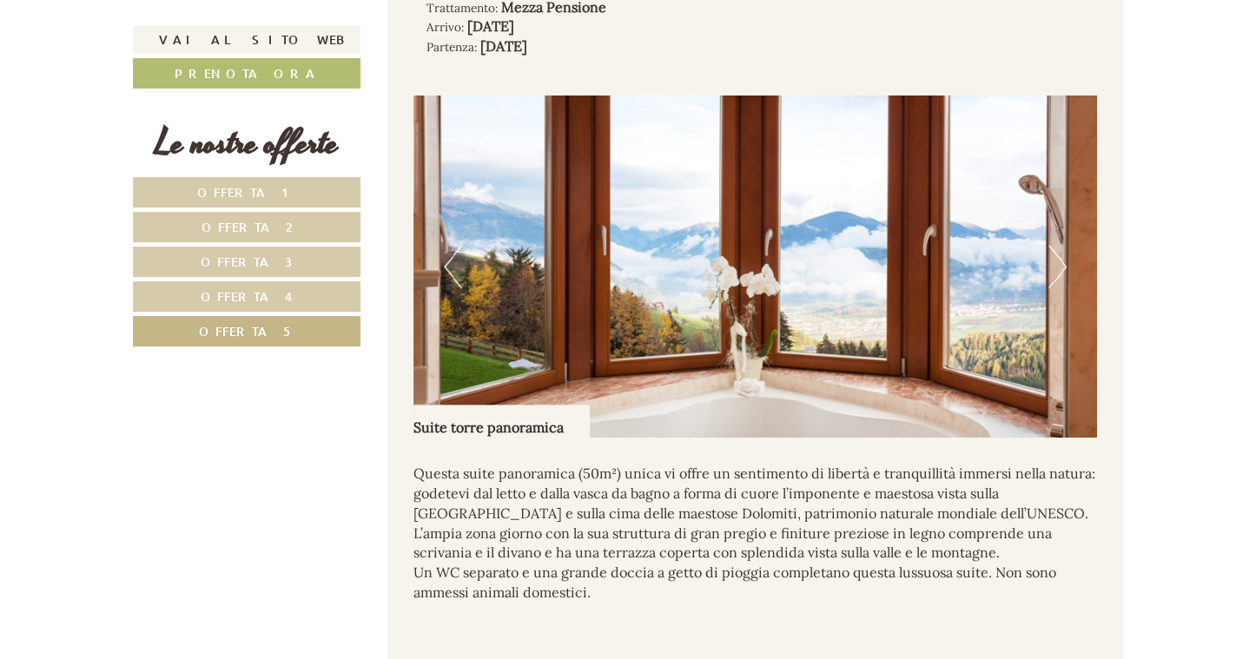
scroll to position [1342, 0]
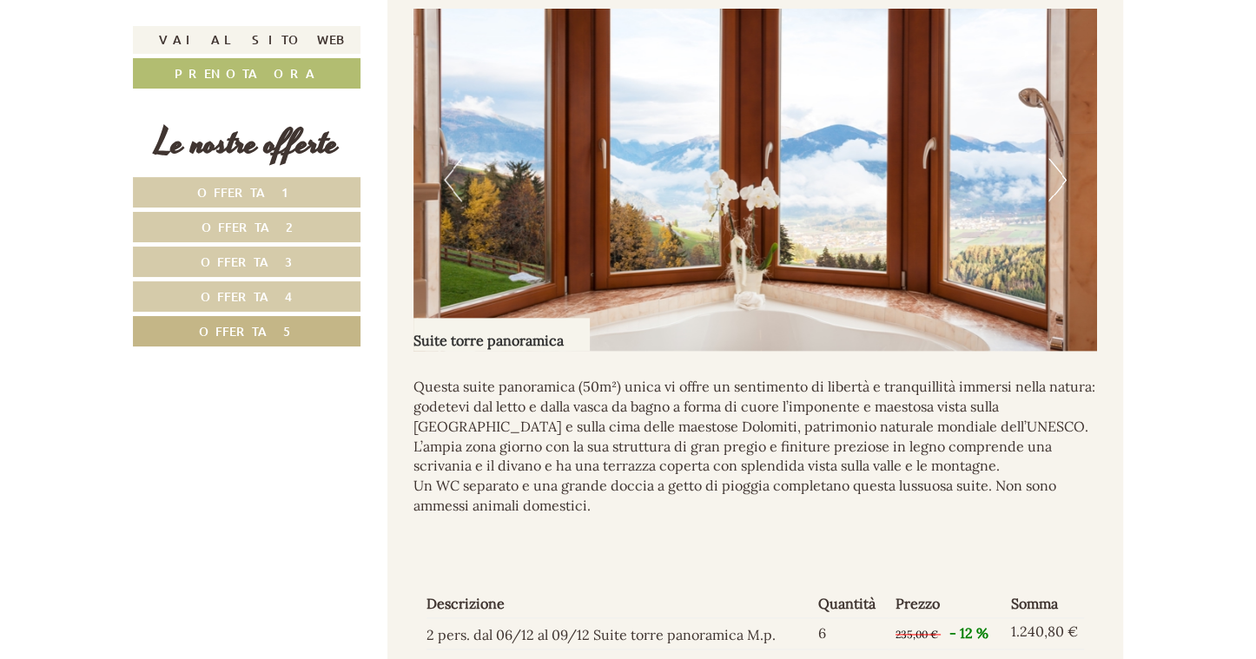
click at [1057, 201] on button "Next" at bounding box center [1057, 179] width 18 height 43
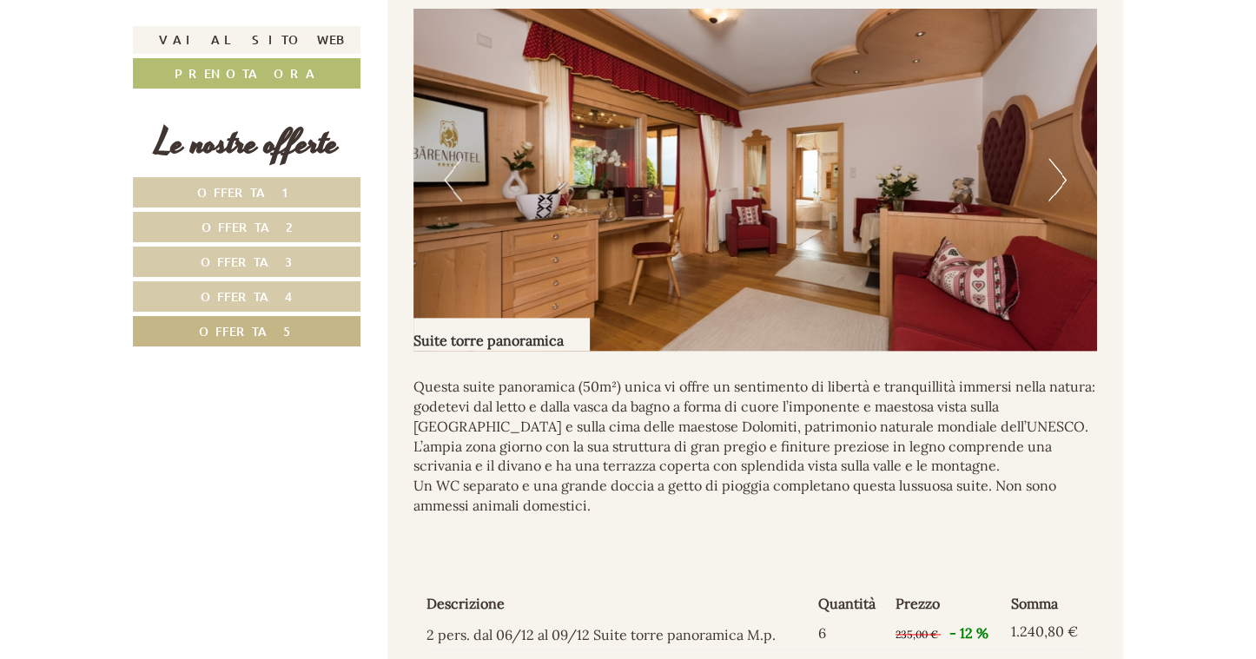
click at [1057, 199] on button "Next" at bounding box center [1057, 179] width 18 height 43
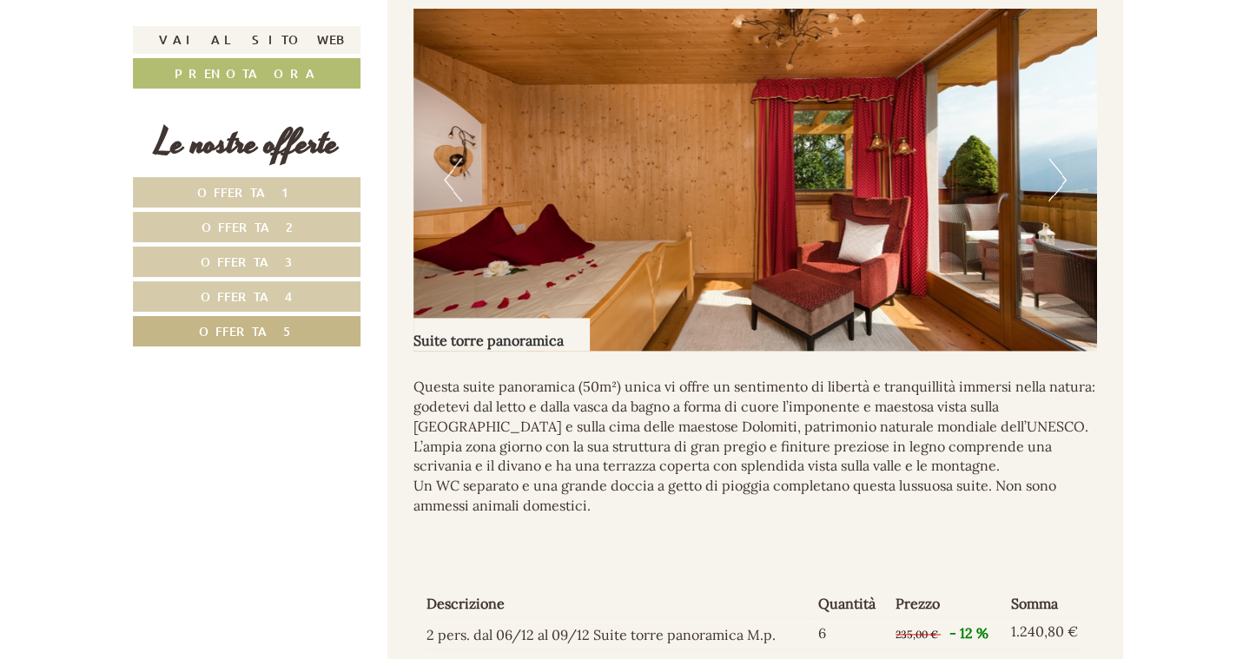
click at [1074, 191] on img at bounding box center [755, 180] width 684 height 342
click at [1060, 196] on button "Next" at bounding box center [1057, 179] width 18 height 43
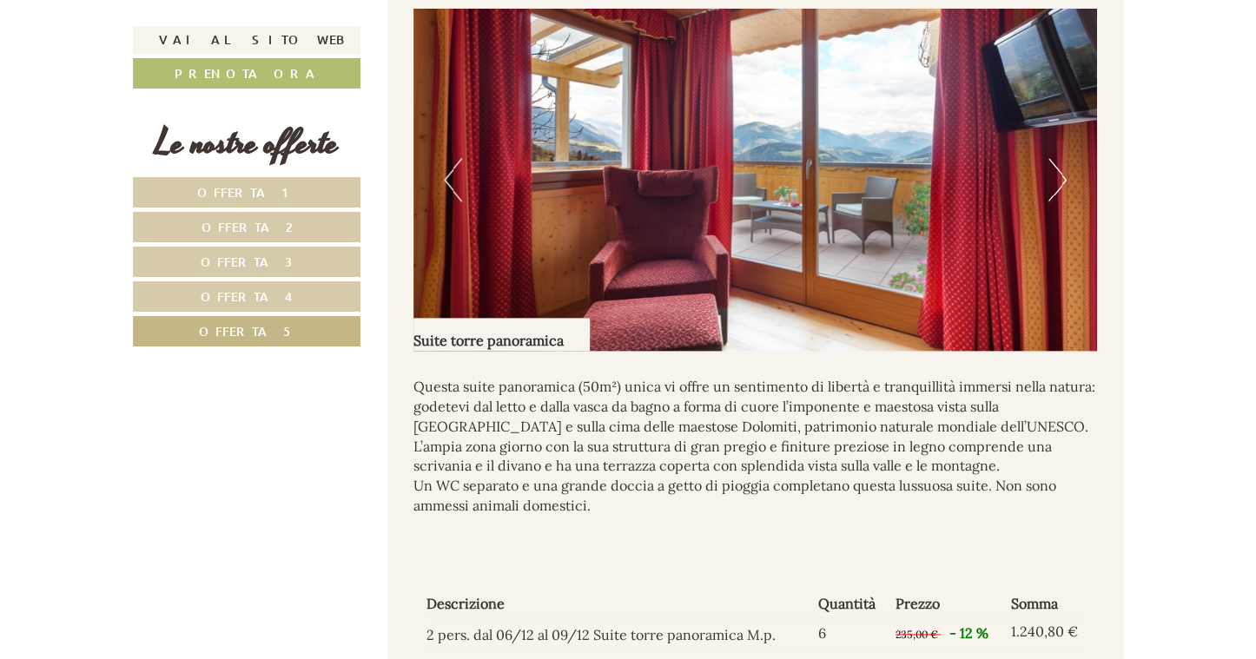
click at [1060, 196] on button "Next" at bounding box center [1057, 179] width 18 height 43
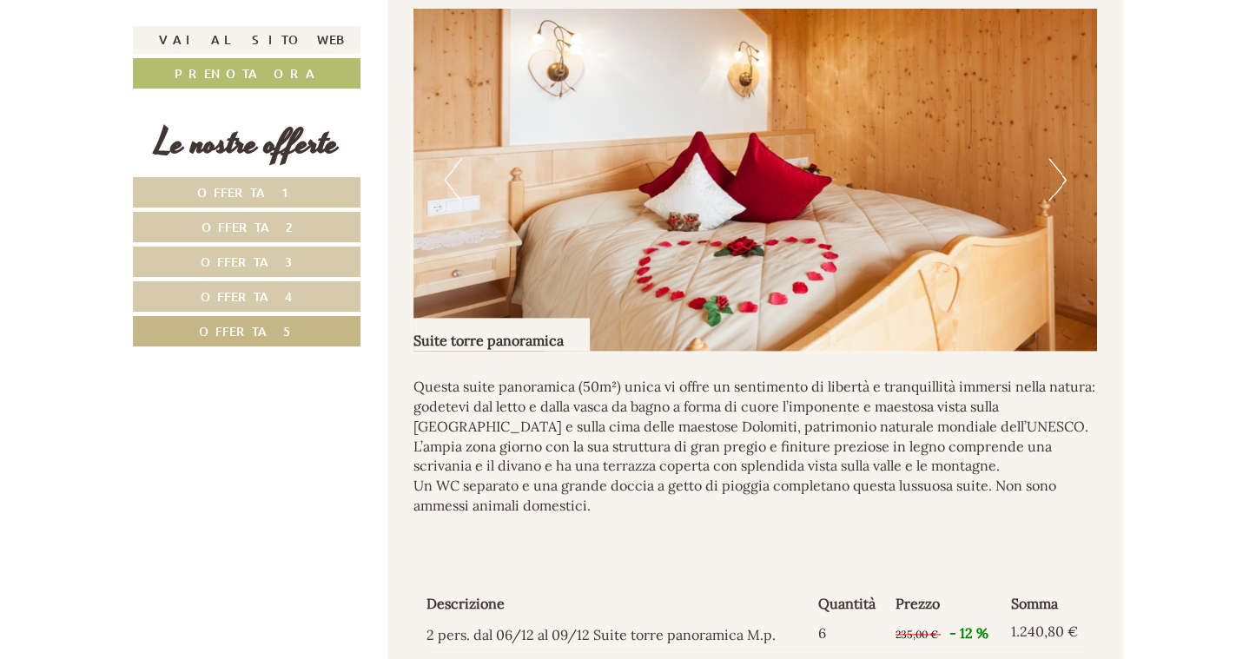
click at [1060, 196] on button "Next" at bounding box center [1057, 179] width 18 height 43
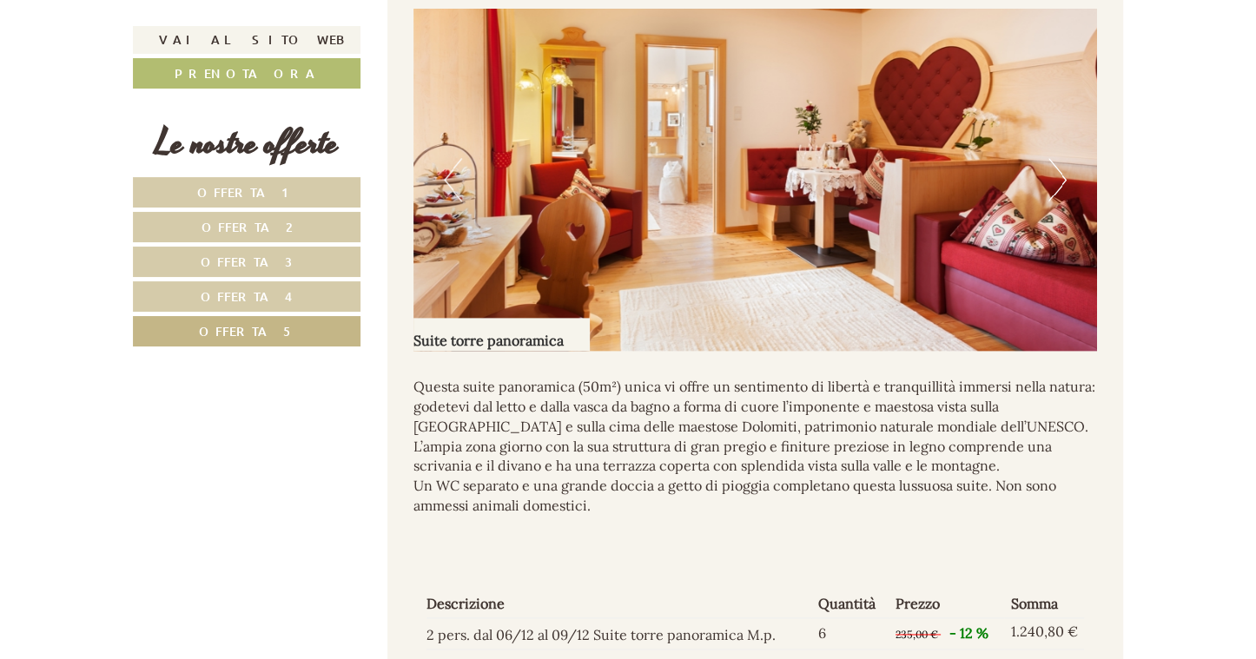
click at [1060, 196] on button "Next" at bounding box center [1057, 179] width 18 height 43
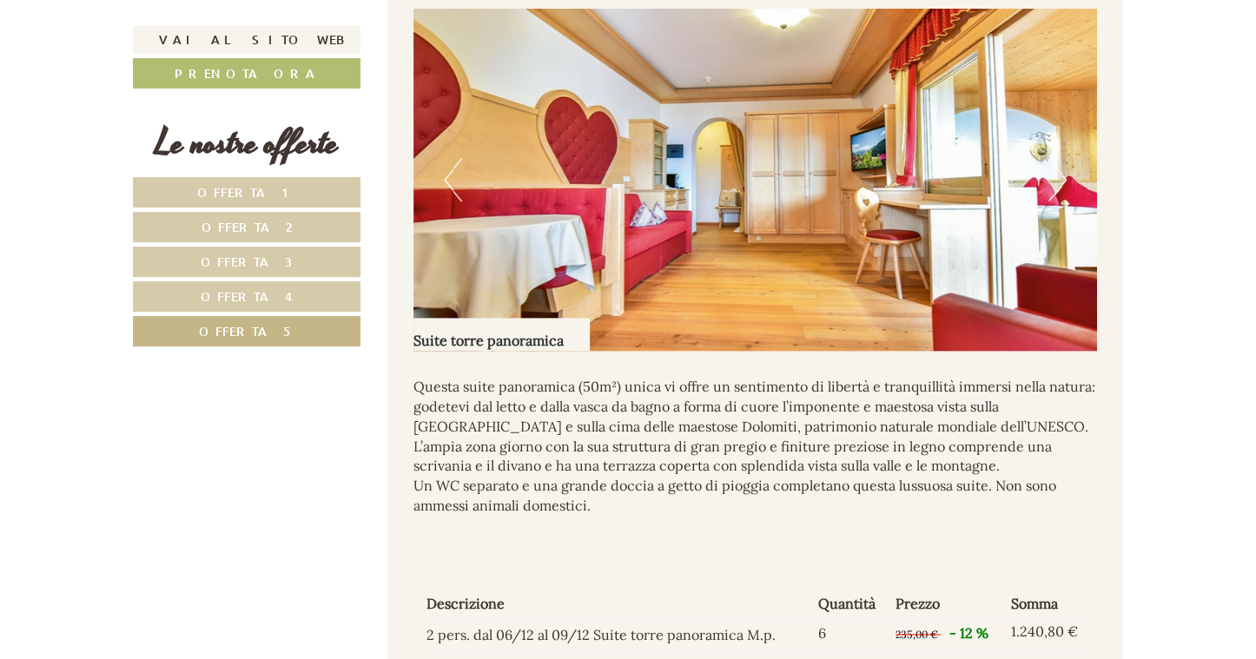
click at [1055, 201] on button "Next" at bounding box center [1057, 179] width 18 height 43
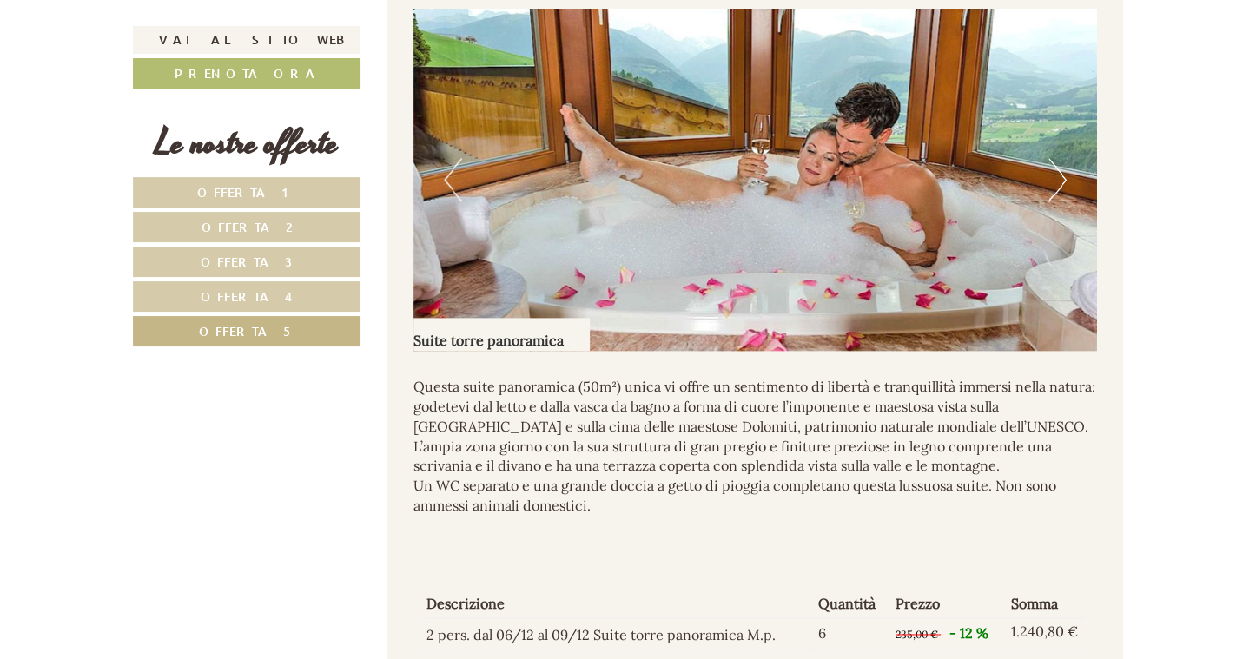
click at [1055, 201] on button "Next" at bounding box center [1057, 179] width 18 height 43
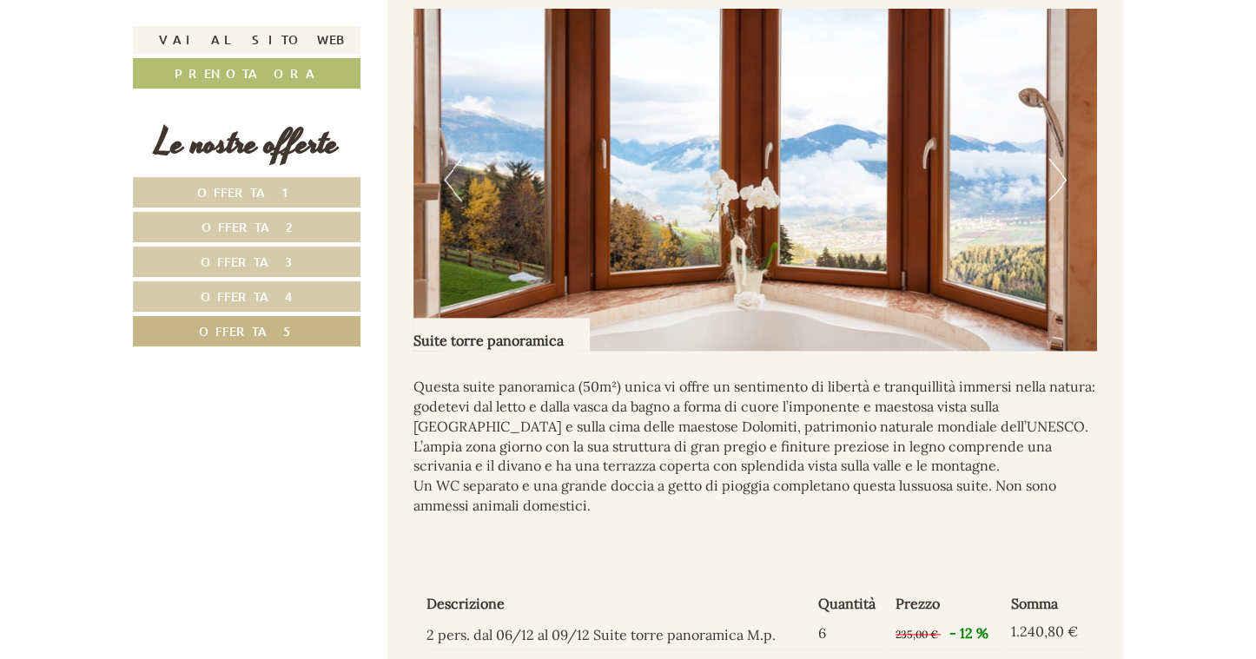
click at [1055, 201] on button "Next" at bounding box center [1057, 179] width 18 height 43
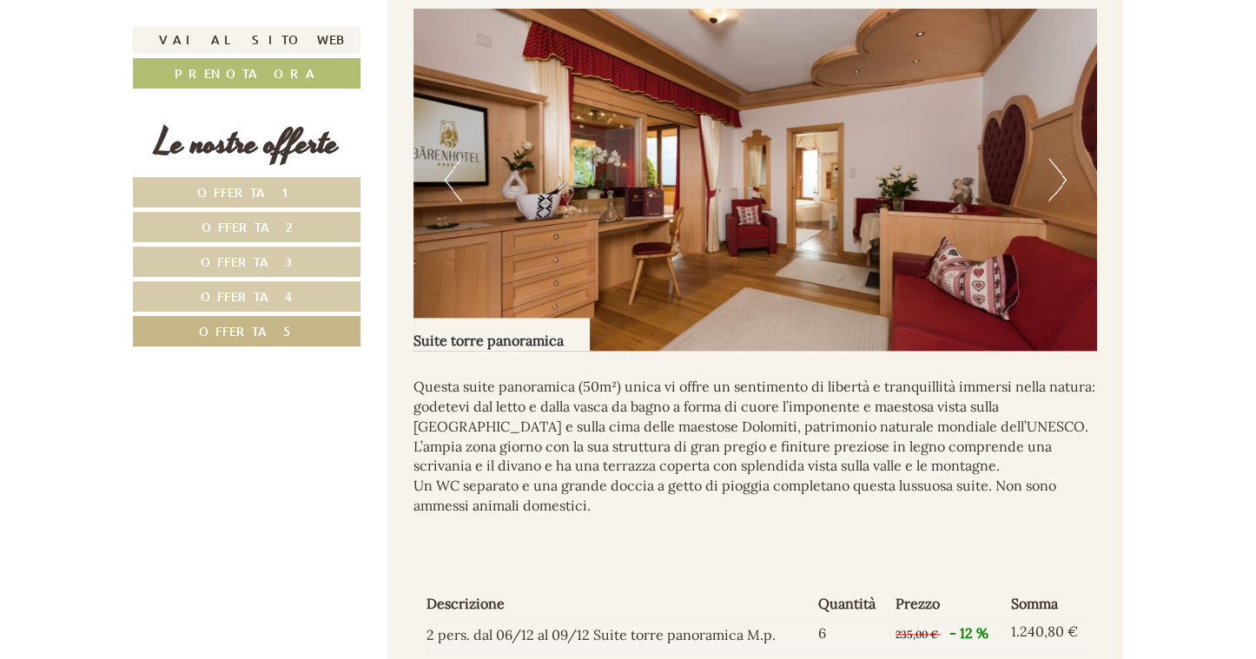
click at [1055, 201] on button "Next" at bounding box center [1057, 179] width 18 height 43
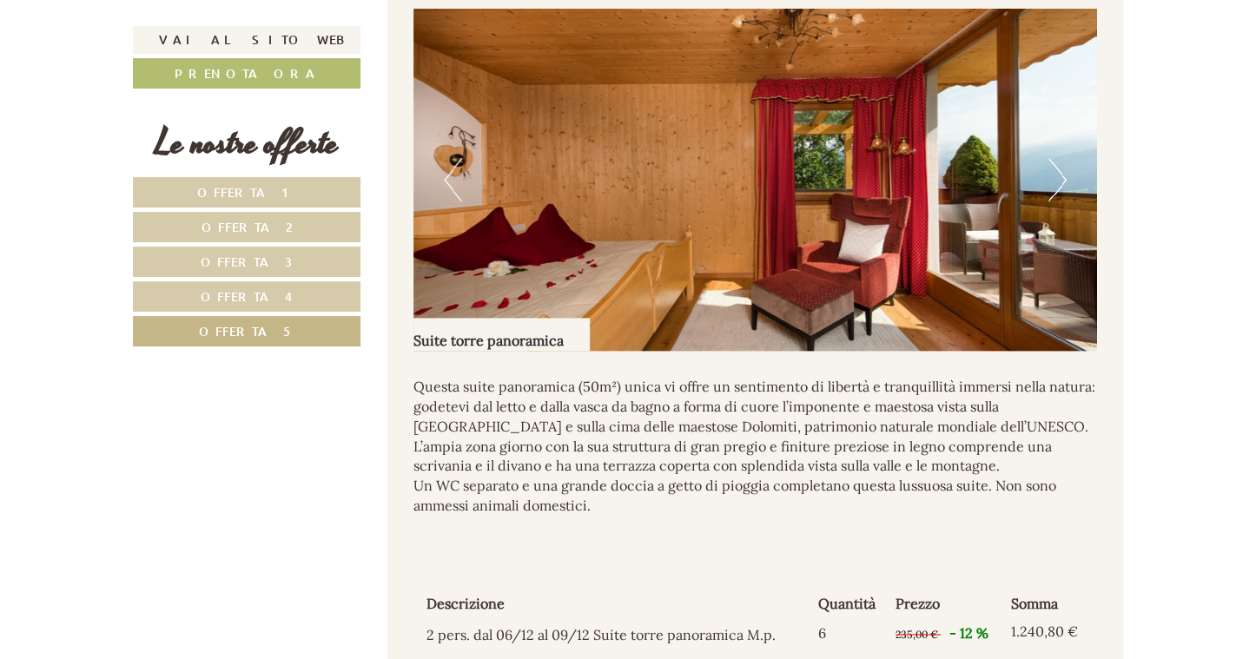
click at [1066, 187] on button "Next" at bounding box center [1057, 179] width 18 height 43
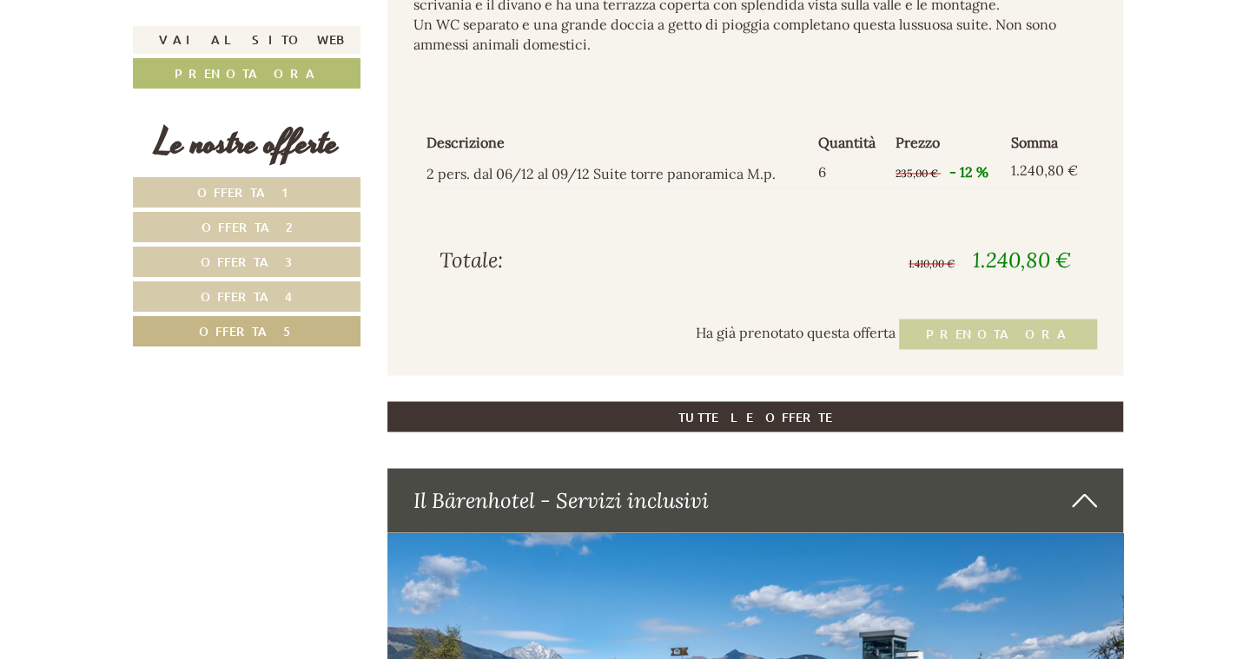
scroll to position [1950, 0]
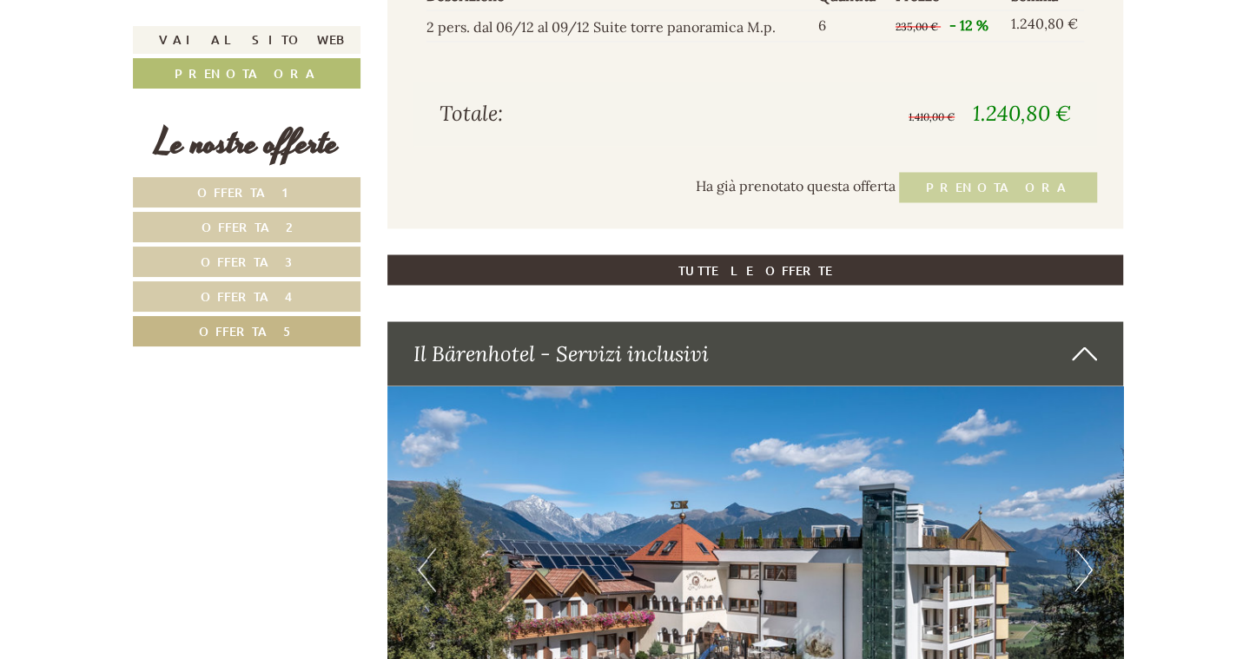
click at [1046, 198] on div "Ha già prenotato questa offerta Prenota ora" at bounding box center [755, 187] width 684 height 30
click at [1046, 200] on div "Ha già prenotato questa offerta Prenota ora" at bounding box center [755, 187] width 684 height 30
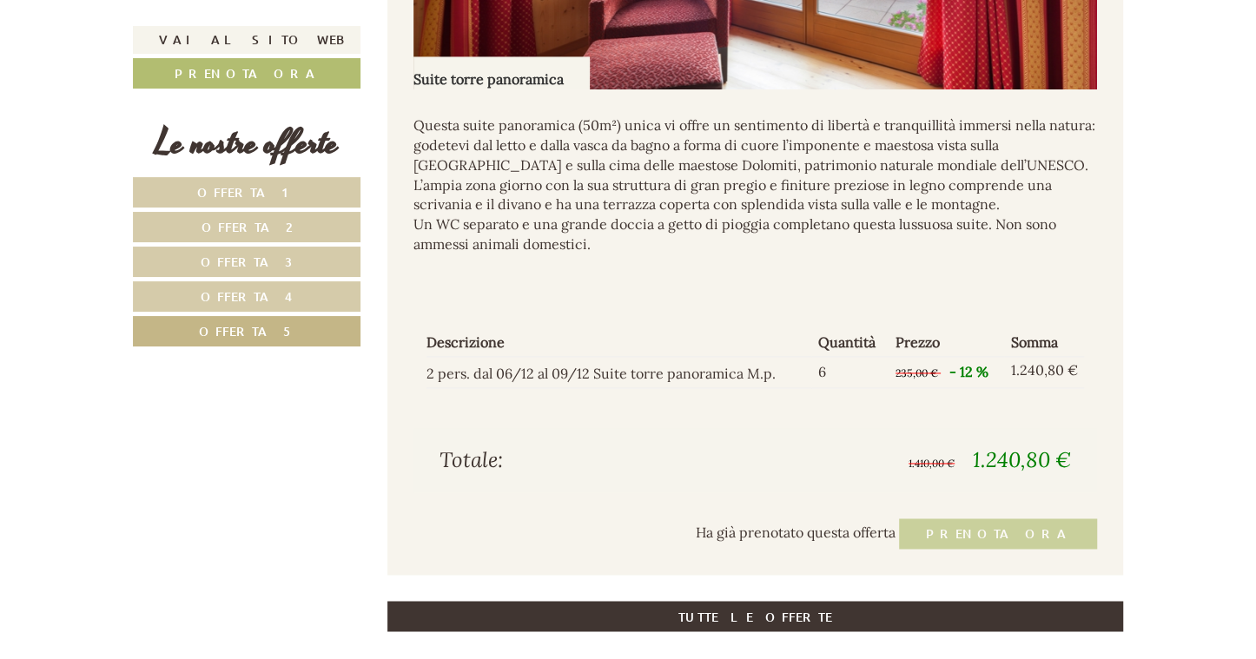
scroll to position [1740, 0]
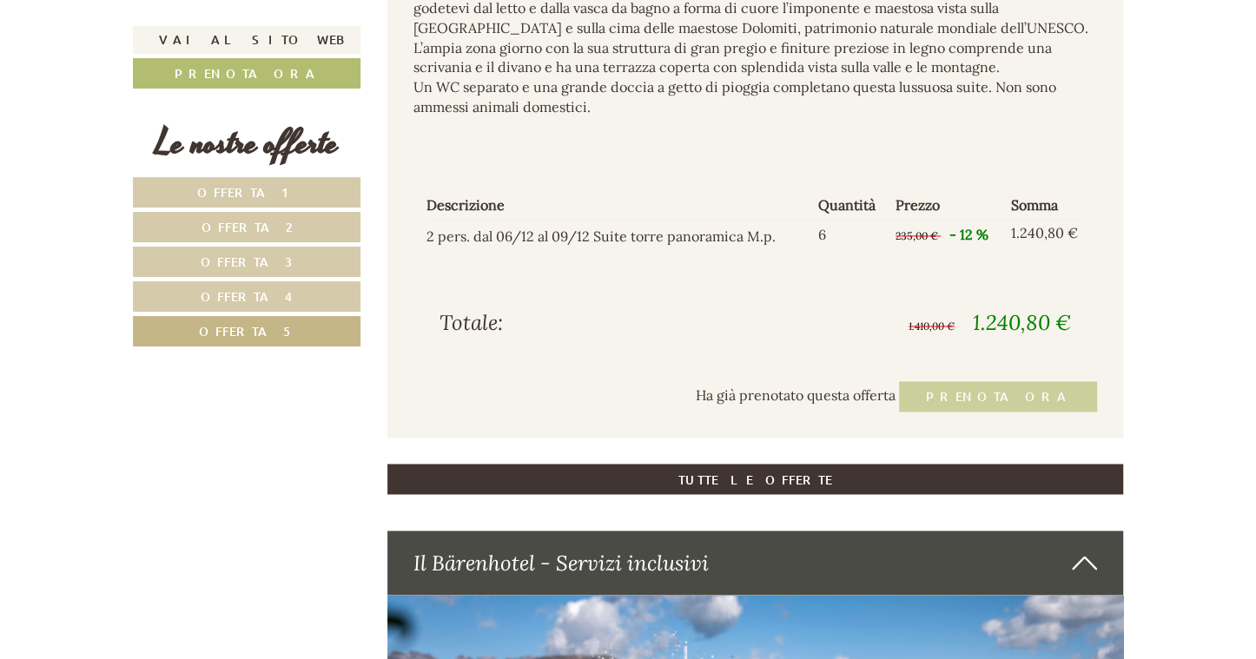
click at [1029, 412] on div "Ha già prenotato questa offerta Prenota ora" at bounding box center [755, 396] width 684 height 30
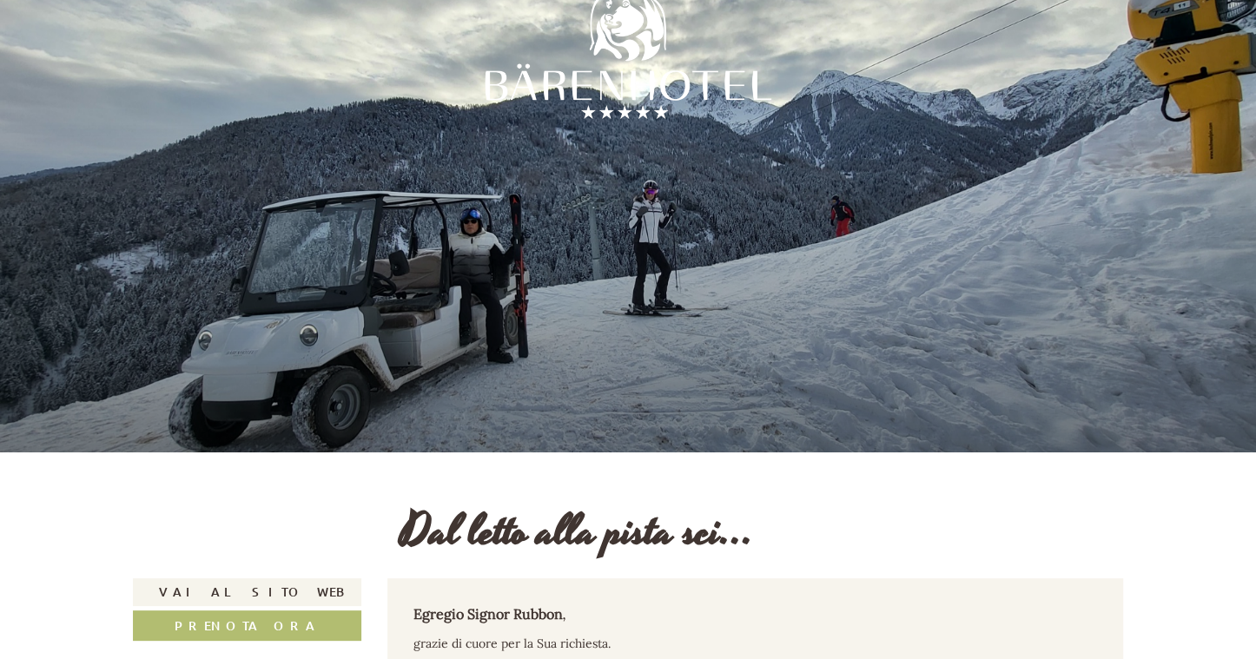
scroll to position [0, 0]
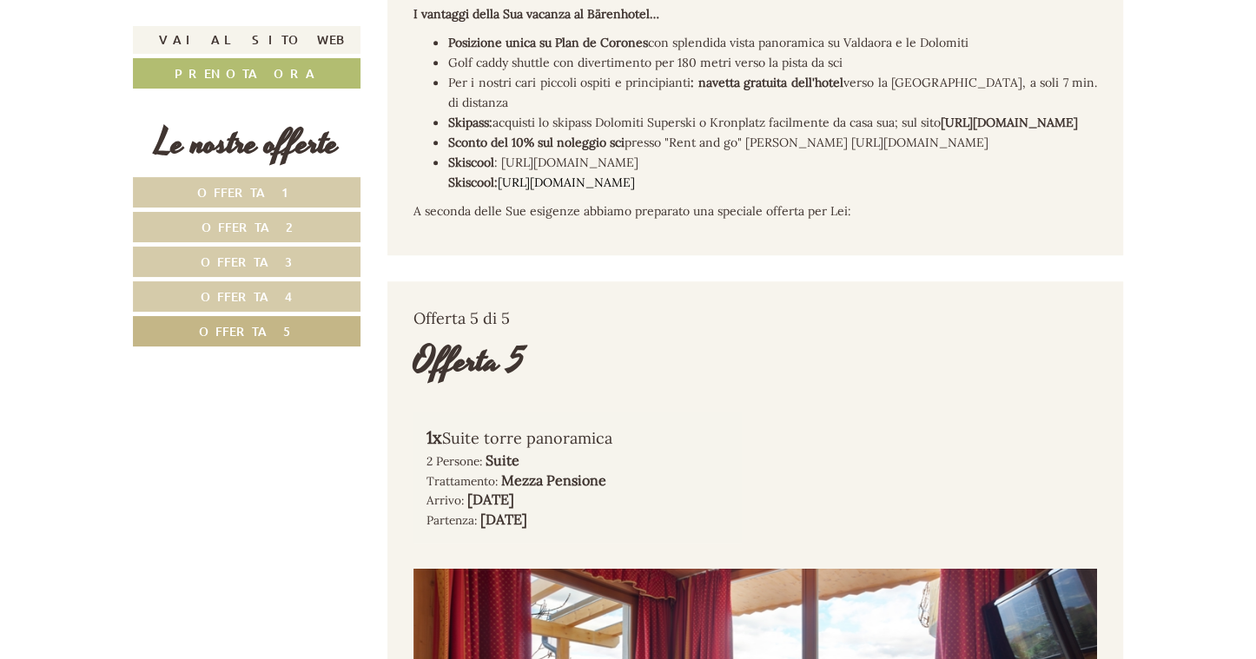
click at [289, 179] on link "Offerta 1" at bounding box center [247, 192] width 228 height 30
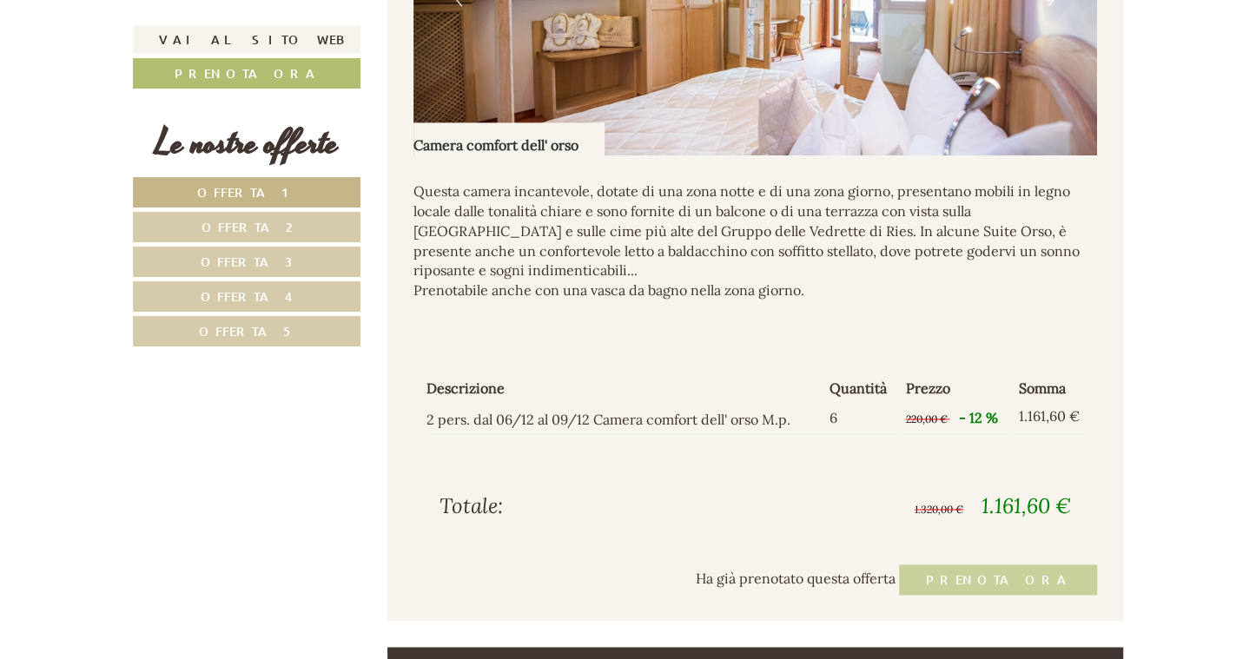
scroll to position [1863, 0]
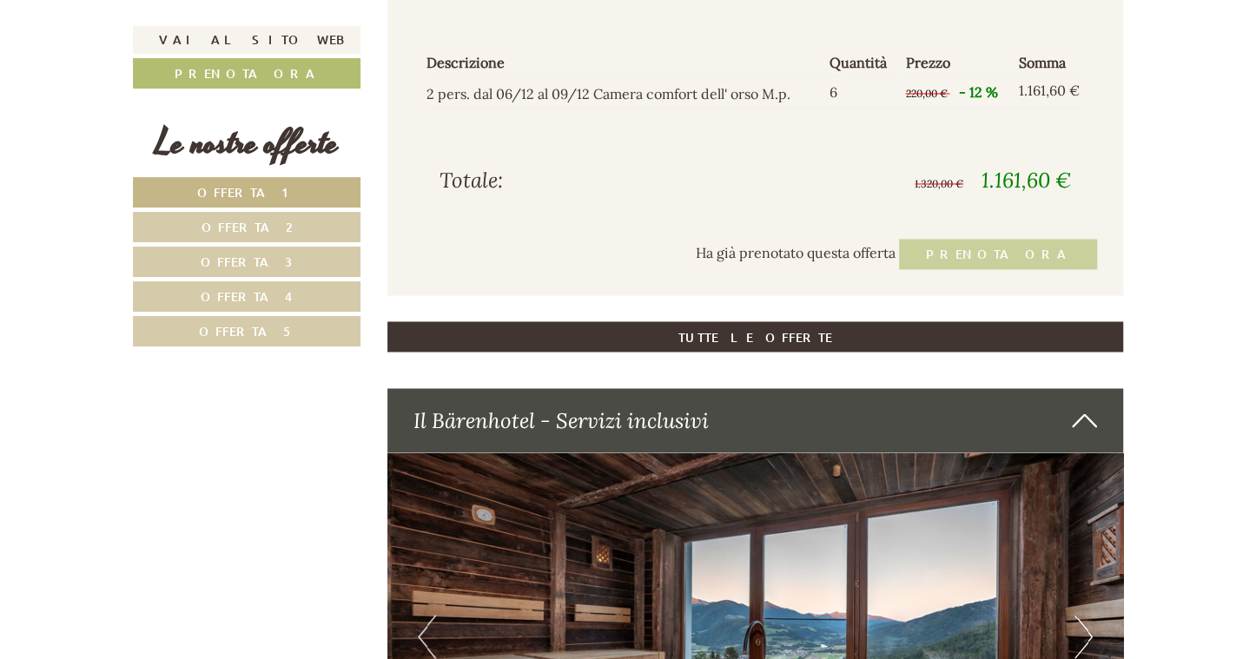
click at [245, 328] on span "Offerta 5" at bounding box center [247, 331] width 96 height 16
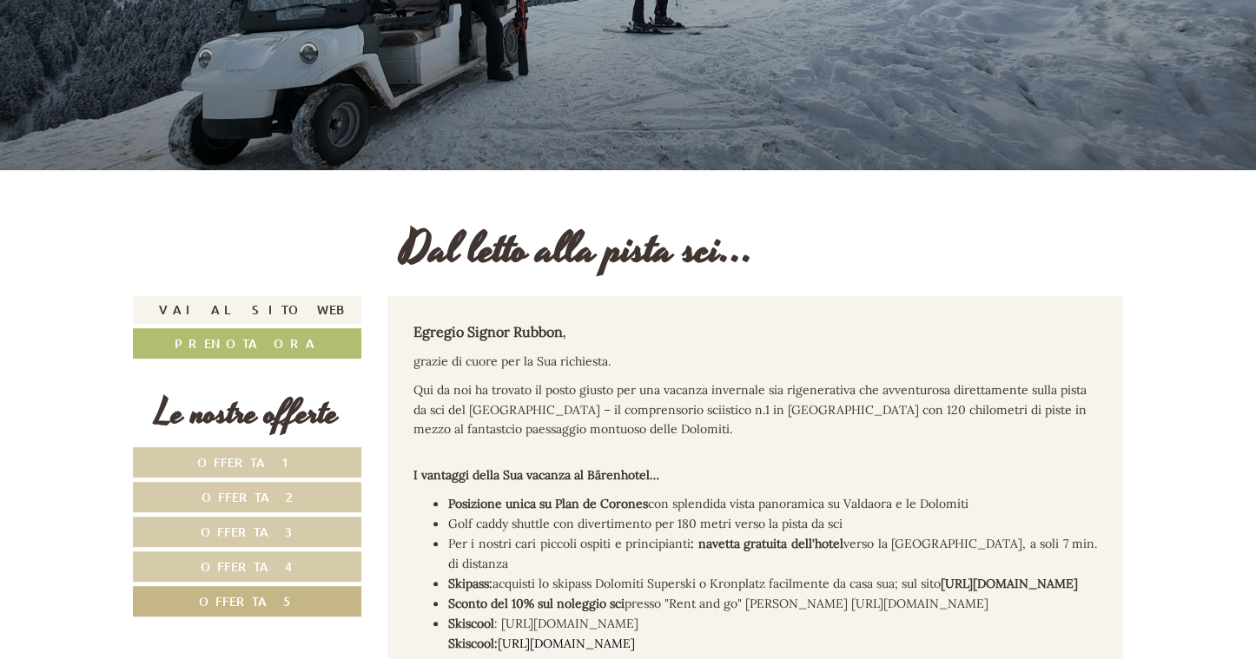
scroll to position [434, 0]
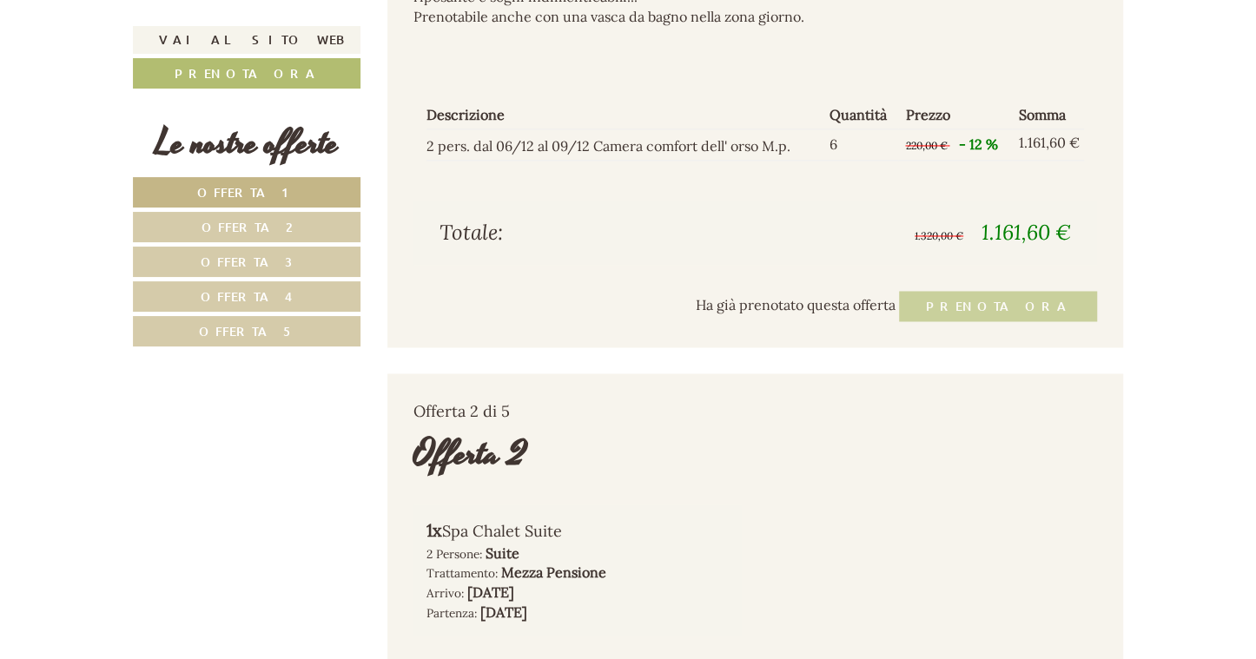
scroll to position [1910, 0]
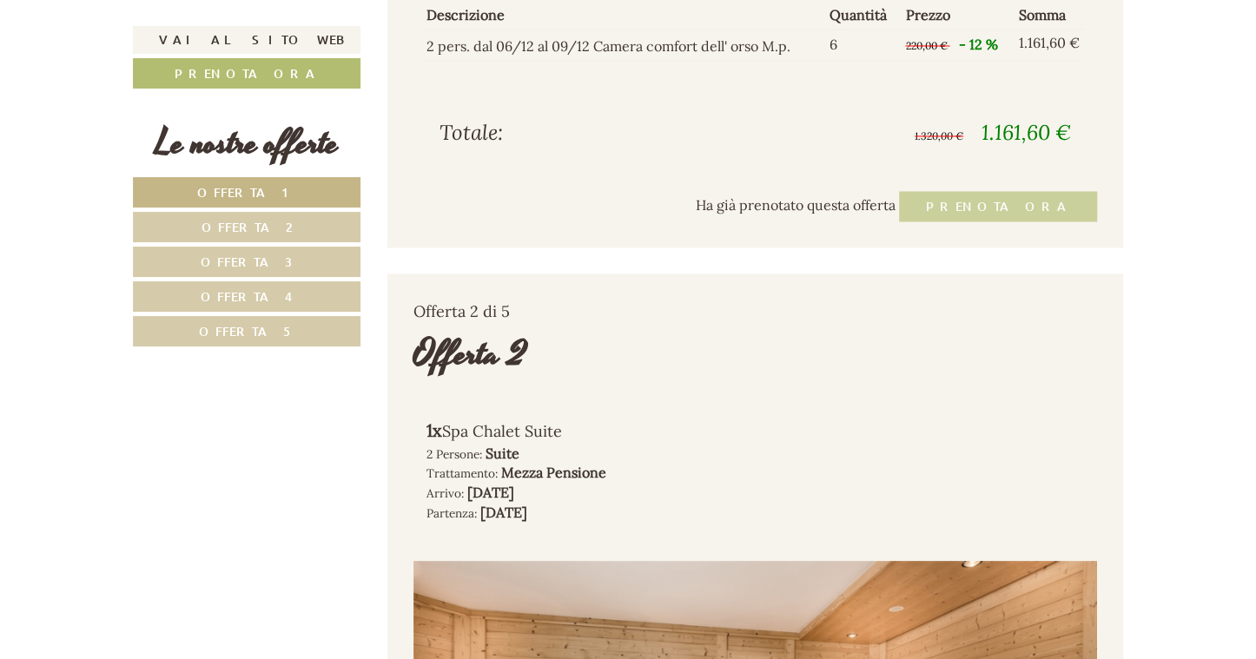
click at [248, 328] on span "Offerta 5" at bounding box center [247, 331] width 96 height 16
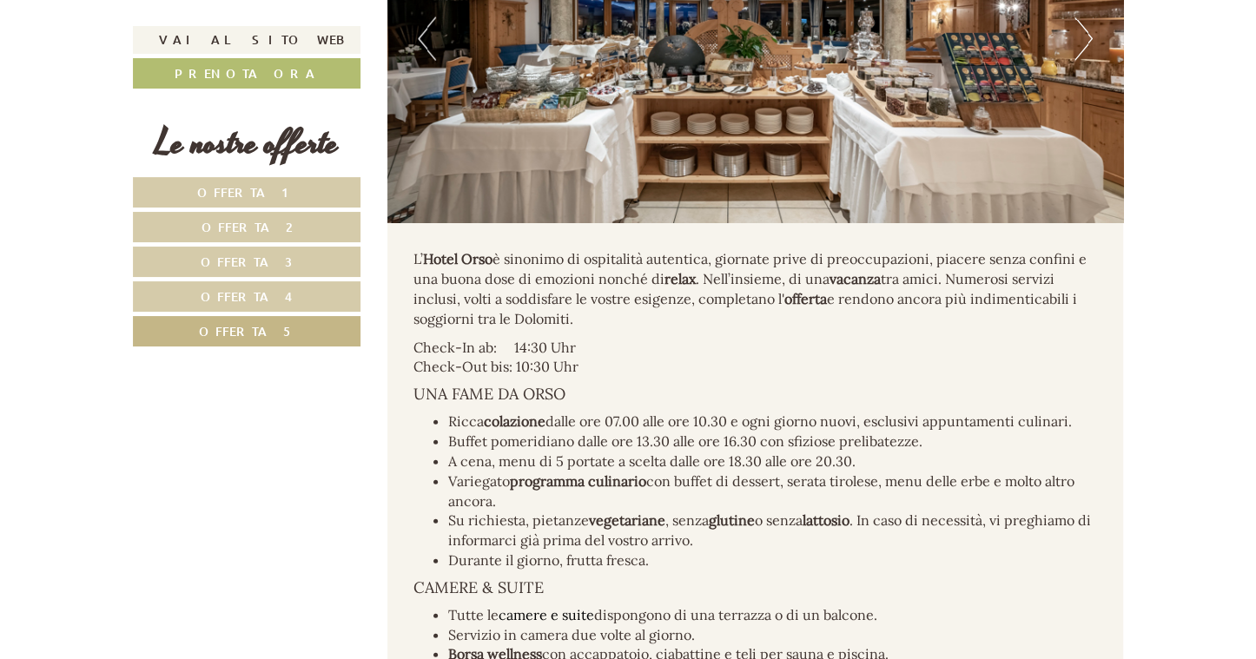
scroll to position [2471, 0]
